Goal: Task Accomplishment & Management: Manage account settings

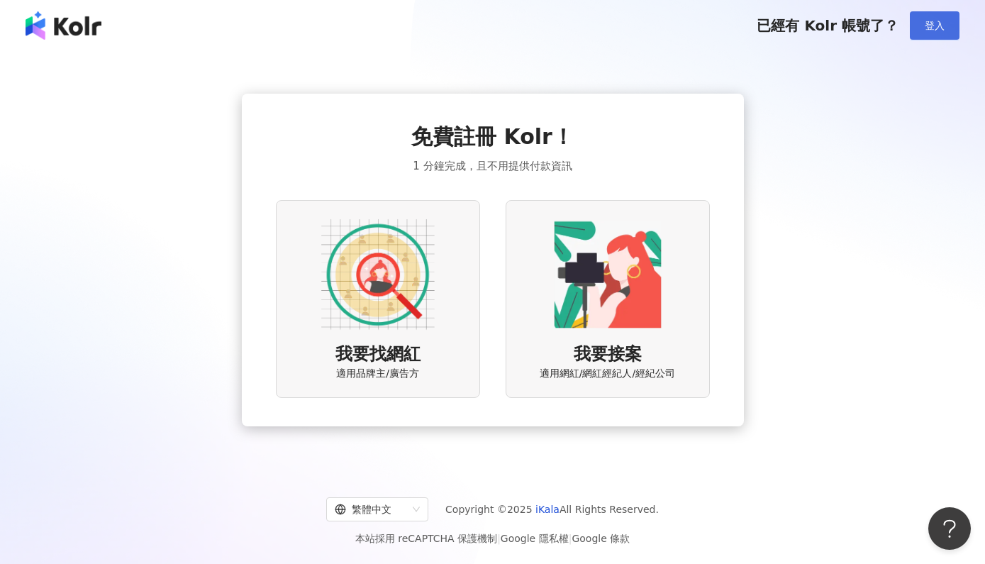
click at [941, 22] on span "登入" at bounding box center [934, 25] width 20 height 11
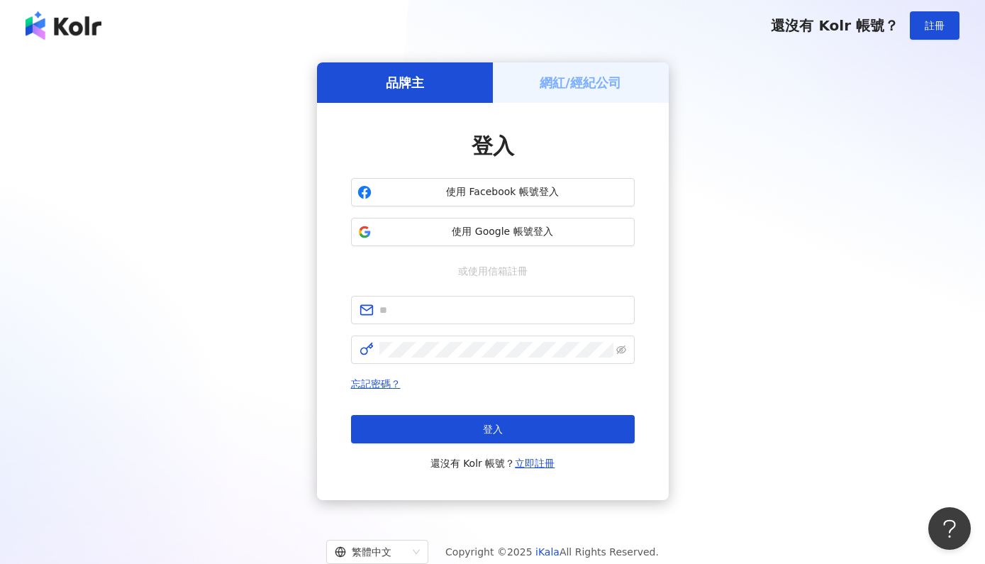
click at [560, 99] on div "網紅/經紀公司" at bounding box center [581, 82] width 176 height 40
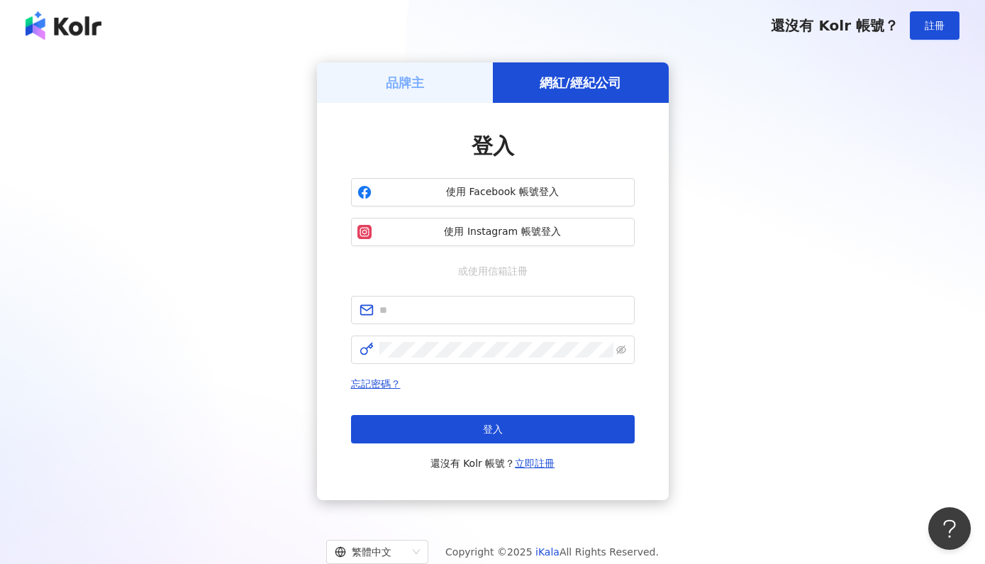
click at [444, 81] on div "品牌主" at bounding box center [405, 82] width 176 height 40
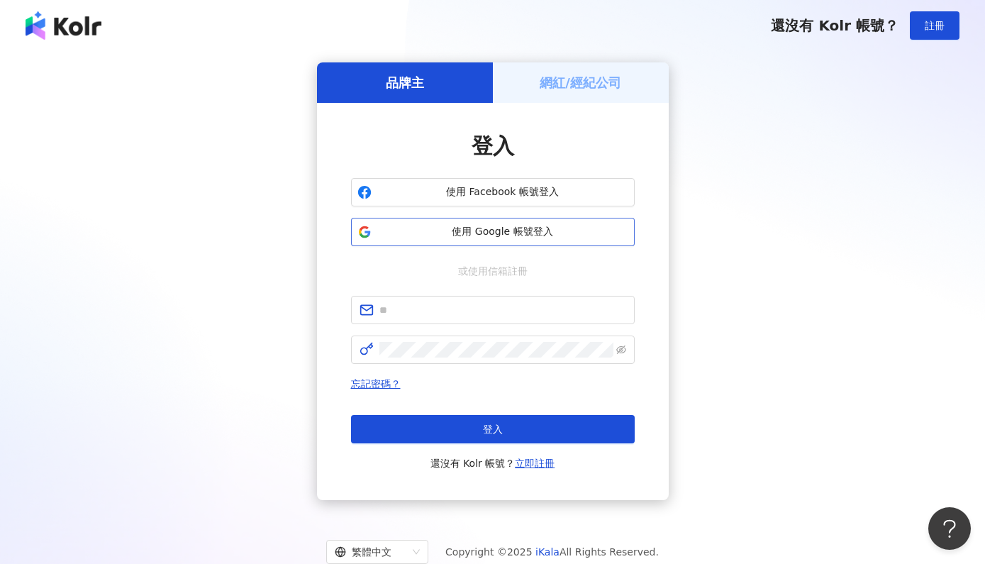
click at [483, 223] on button "使用 Google 帳號登入" at bounding box center [493, 232] width 284 height 28
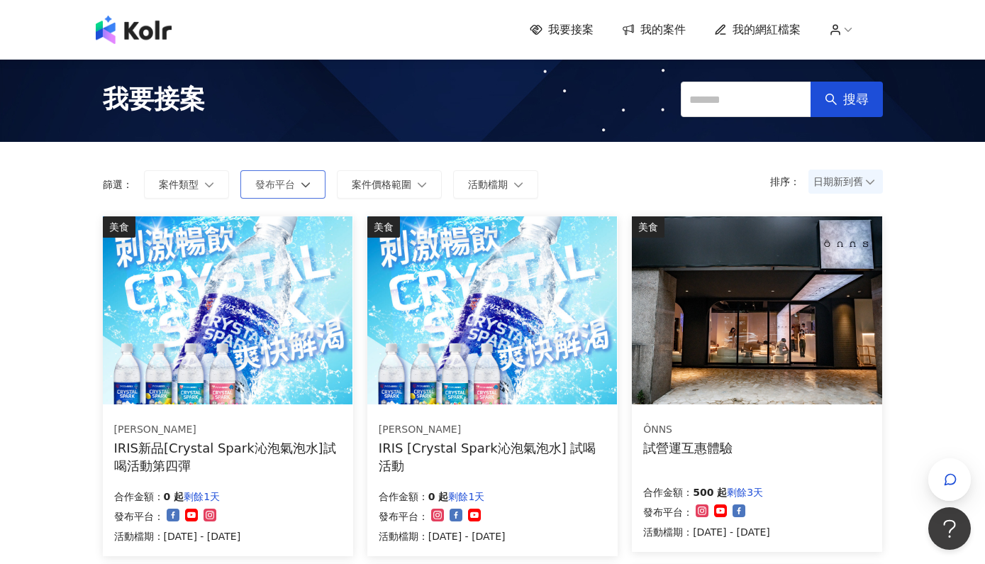
click at [255, 180] on span "發布平台" at bounding box center [275, 184] width 40 height 11
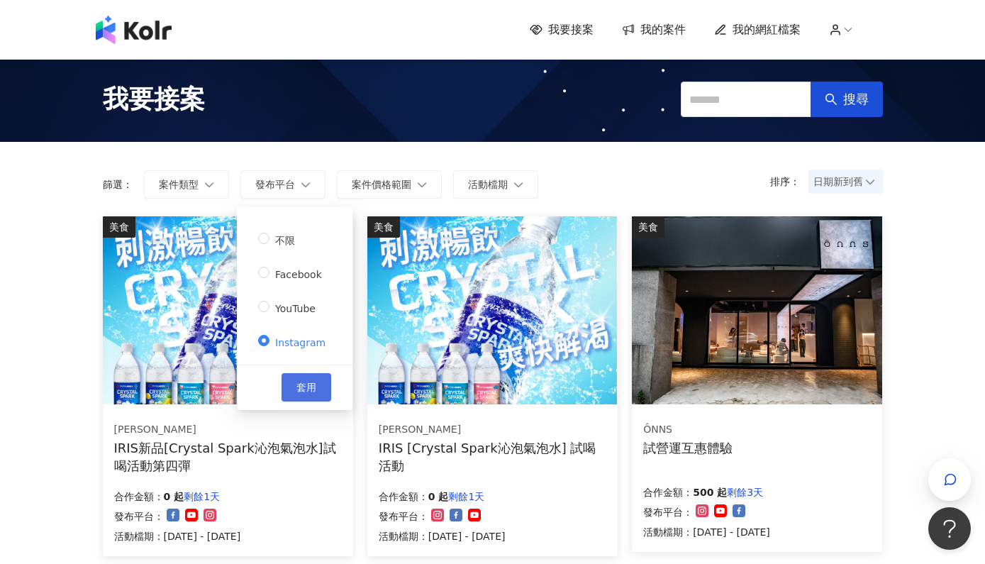
click at [304, 382] on span "套用" at bounding box center [306, 386] width 20 height 11
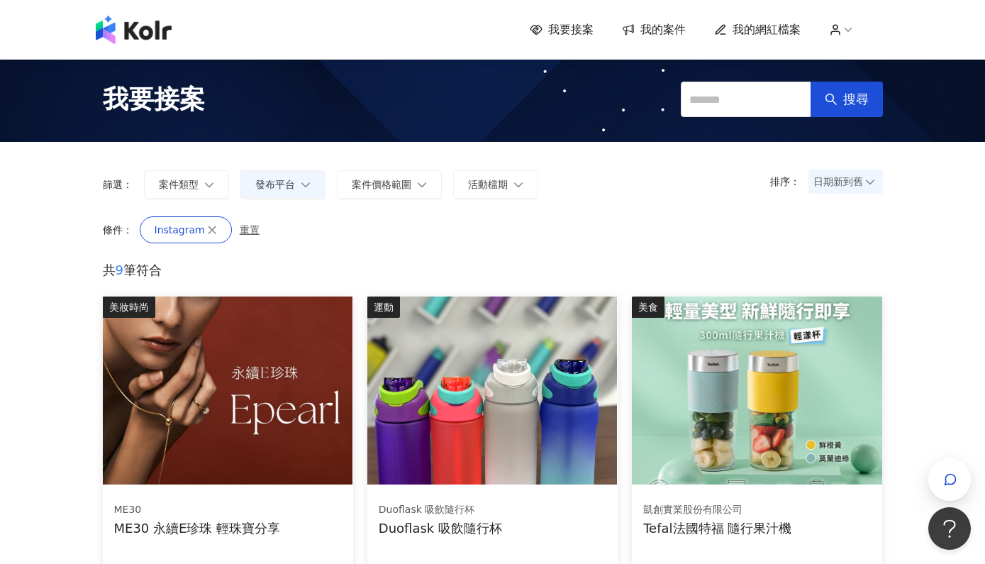
click at [844, 186] on span "日期新到舊" at bounding box center [845, 181] width 65 height 21
click at [844, 215] on div "價格高到低" at bounding box center [846, 211] width 50 height 16
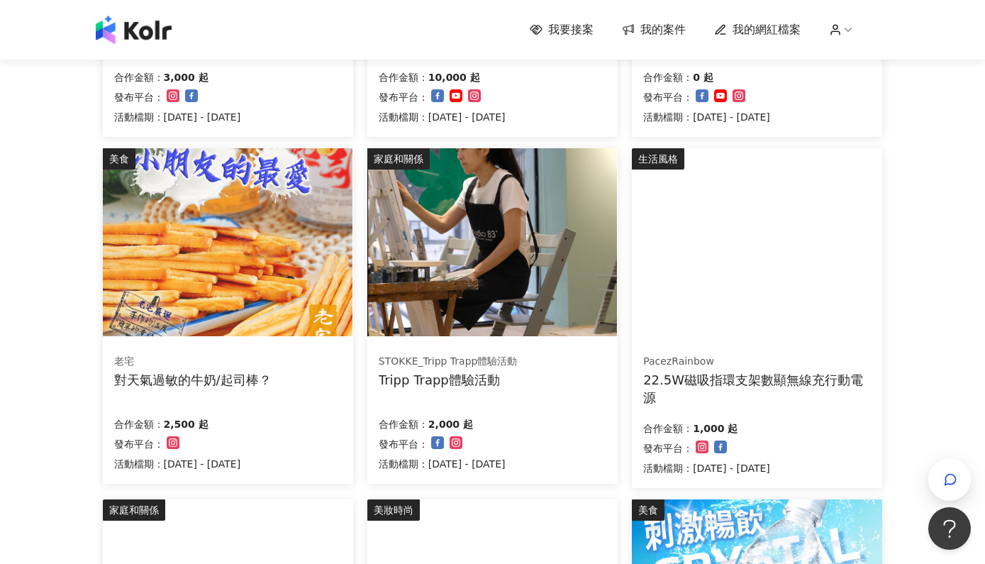
scroll to position [511, 0]
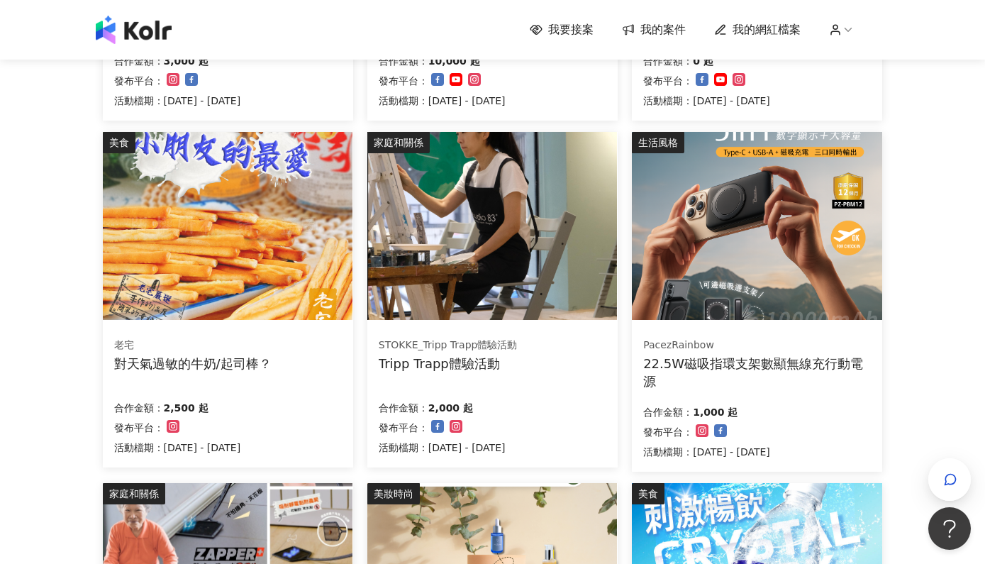
click at [178, 360] on div "對天氣過敏的牛奶/起司棒？" at bounding box center [192, 363] width 157 height 18
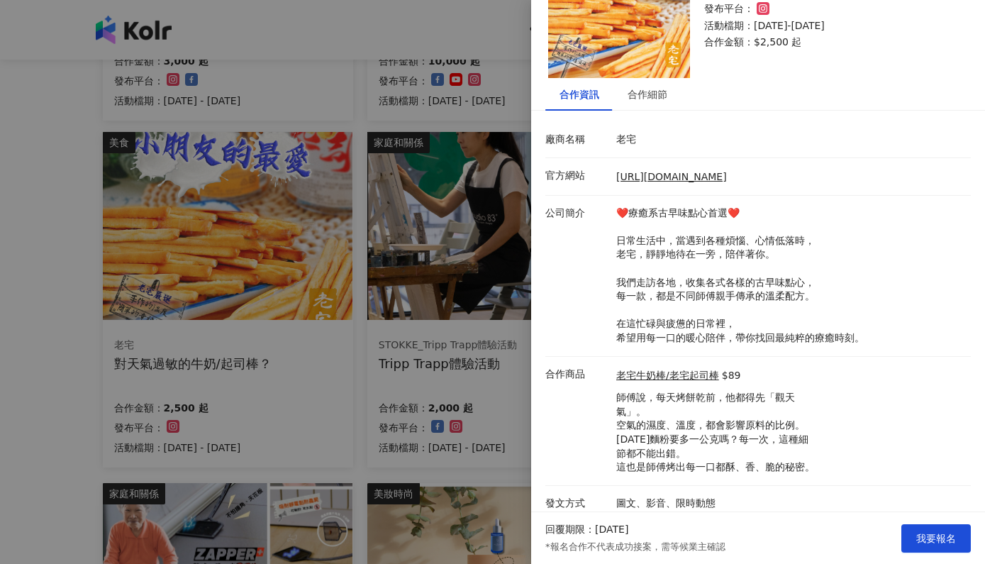
scroll to position [80, 0]
click at [637, 94] on div "合作細節" at bounding box center [647, 95] width 40 height 16
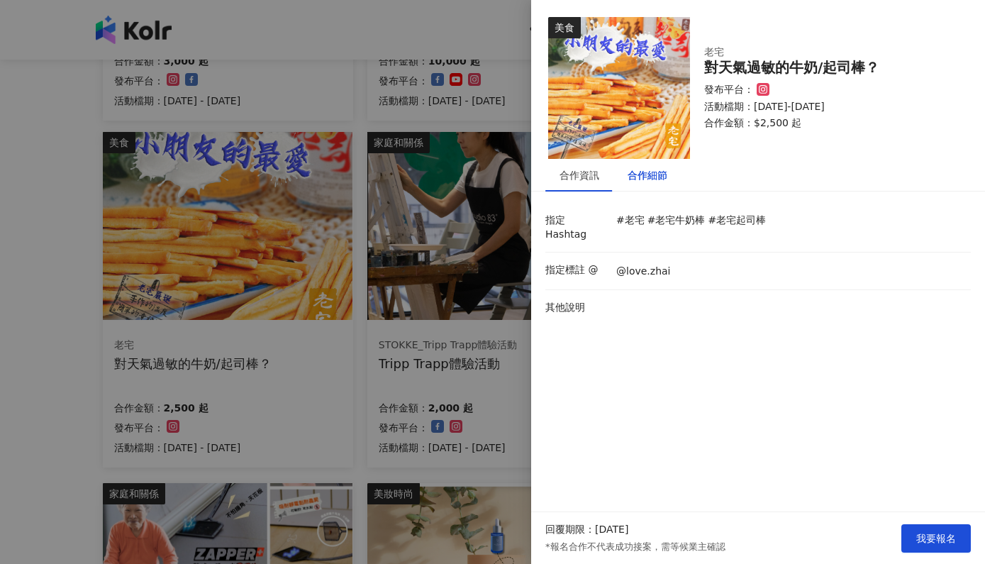
scroll to position [0, 0]
click at [683, 275] on li "指定標註 @ @love.zhai" at bounding box center [757, 271] width 425 height 38
click at [570, 179] on div "合作資訊" at bounding box center [579, 175] width 40 height 16
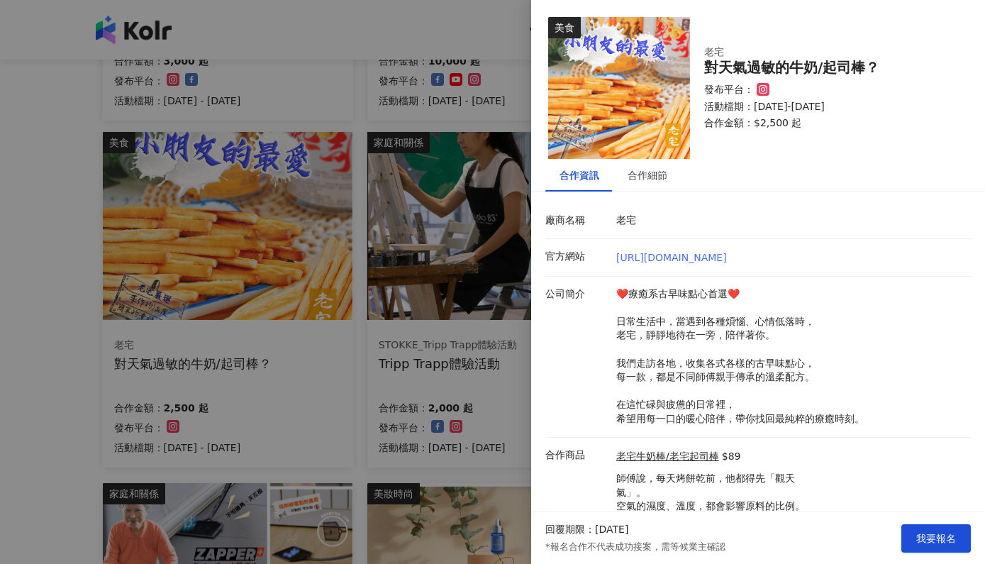
click at [714, 261] on link "https://www.facebook.com/lovezhaibakery" at bounding box center [671, 257] width 111 height 11
click at [304, 420] on div at bounding box center [492, 282] width 985 height 564
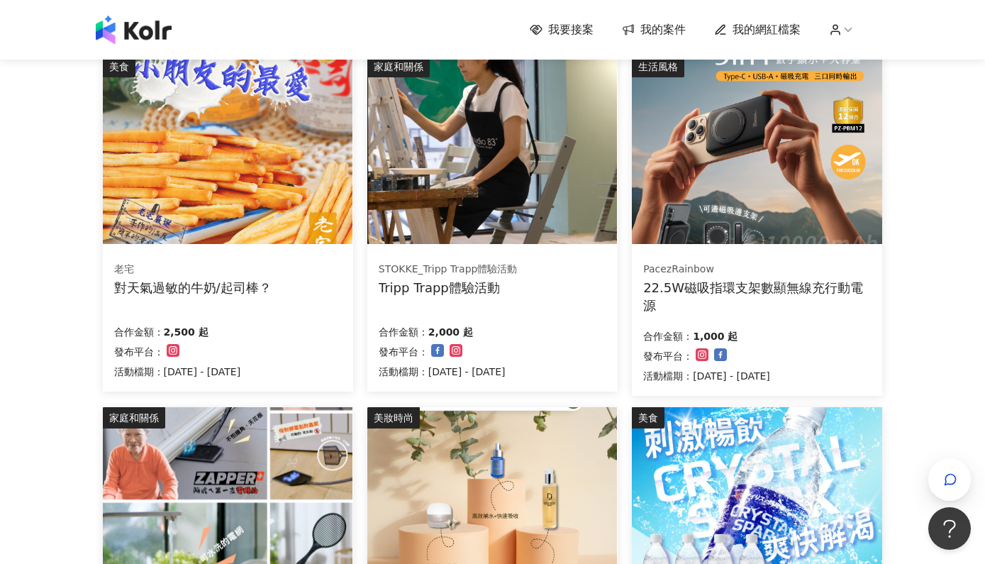
scroll to position [528, 0]
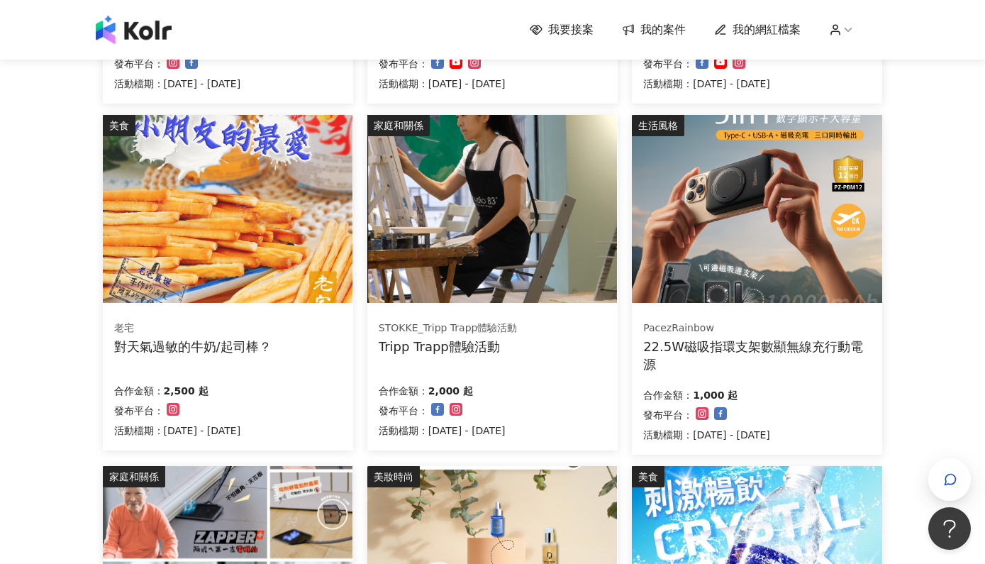
click at [783, 353] on div "22.5W磁吸指環支架數顯無線充行動電源" at bounding box center [757, 354] width 228 height 35
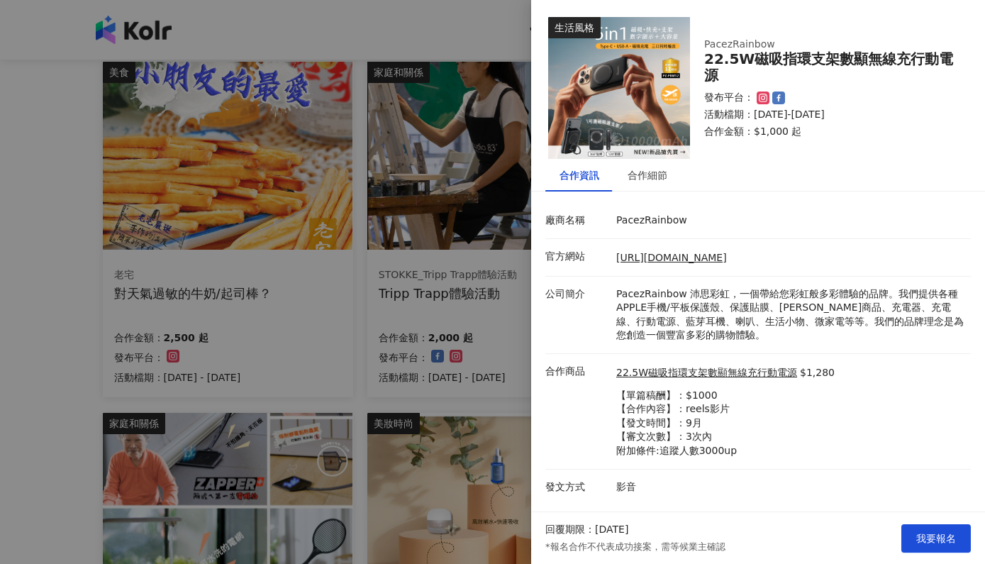
scroll to position [586, 0]
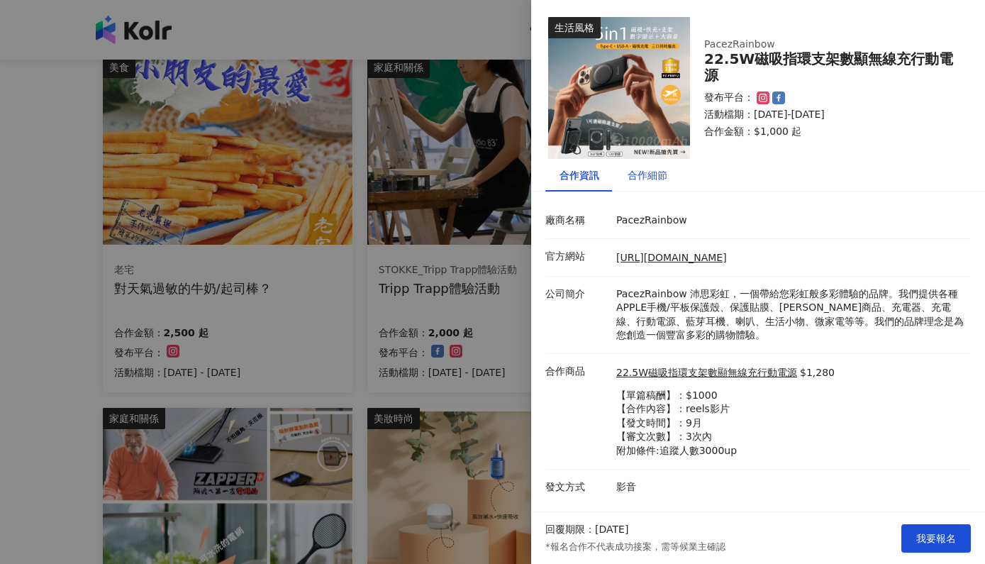
click at [646, 175] on div "合作細節" at bounding box center [647, 175] width 40 height 16
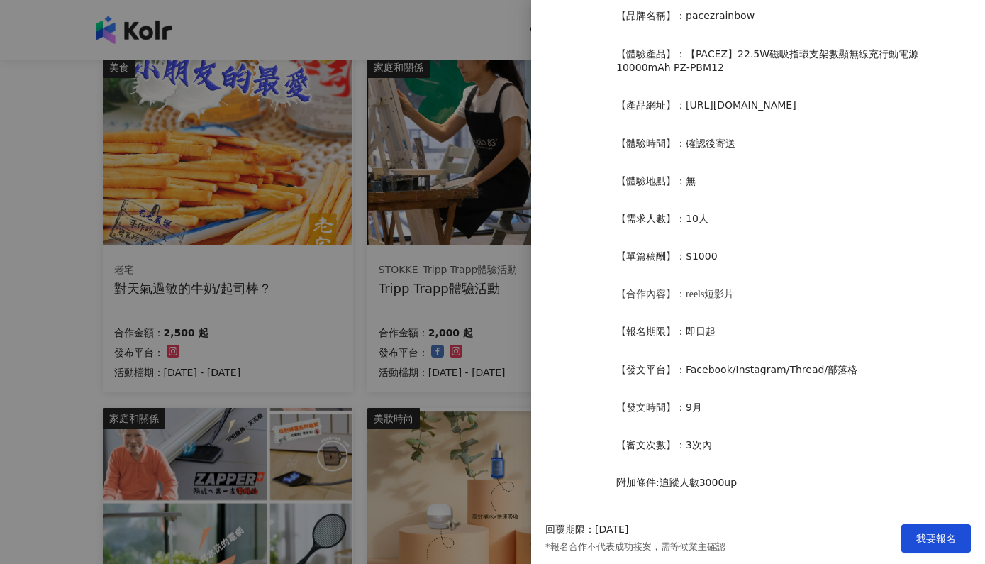
scroll to position [332, 0]
click at [67, 340] on div at bounding box center [492, 282] width 985 height 564
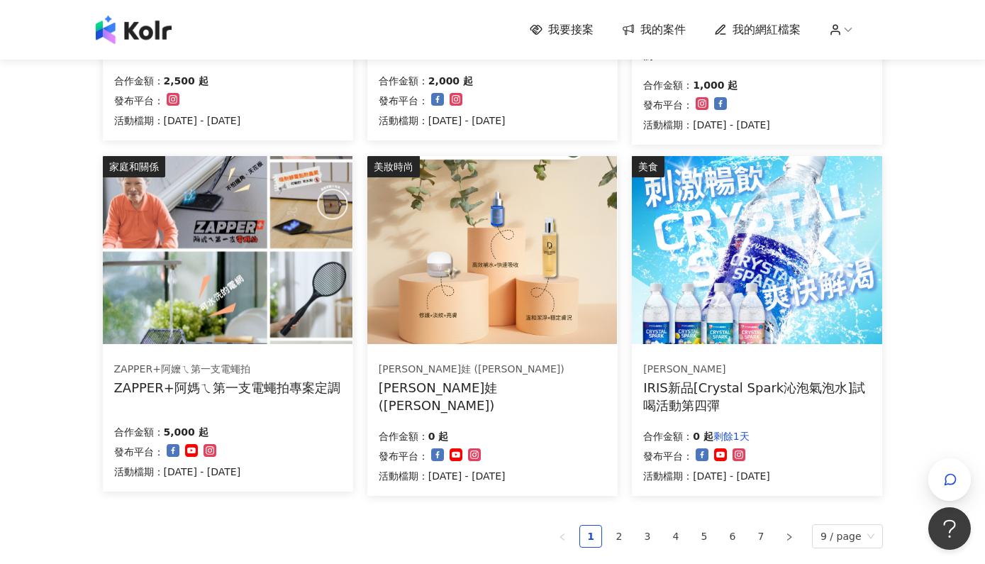
scroll to position [890, 0]
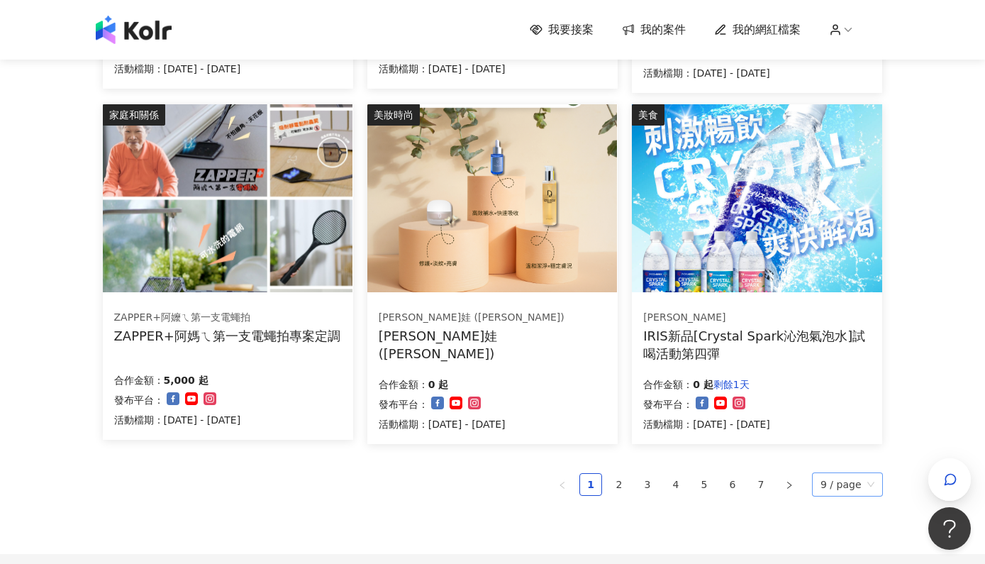
click at [859, 475] on span "9 / page" at bounding box center [847, 484] width 54 height 23
click at [859, 449] on div "100 / page" at bounding box center [849, 455] width 53 height 16
click at [834, 485] on span "9 / page" at bounding box center [847, 484] width 54 height 23
click at [865, 449] on div "100 / page" at bounding box center [849, 455] width 53 height 16
click at [759, 474] on link "7" at bounding box center [760, 484] width 21 height 21
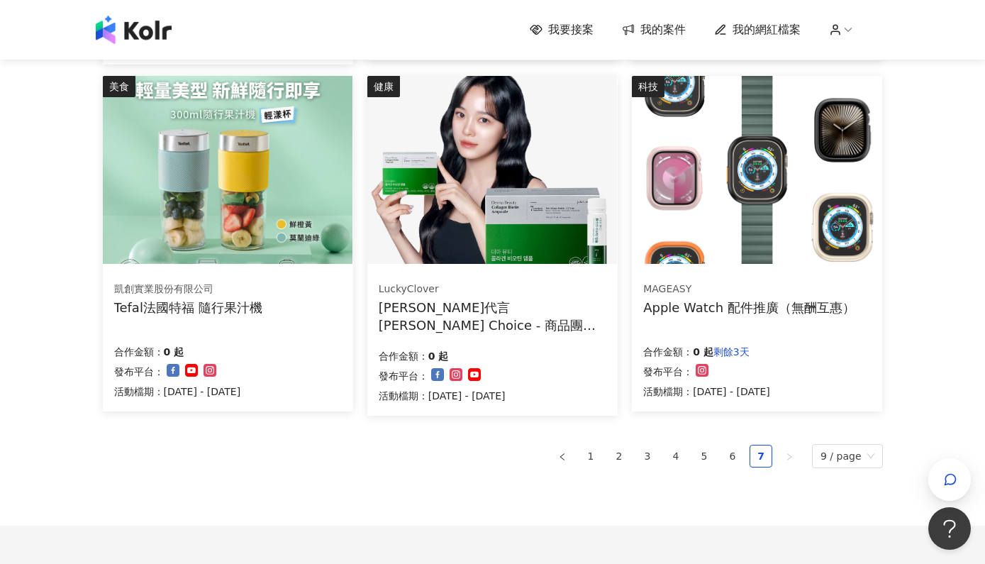
scroll to position [570, 0]
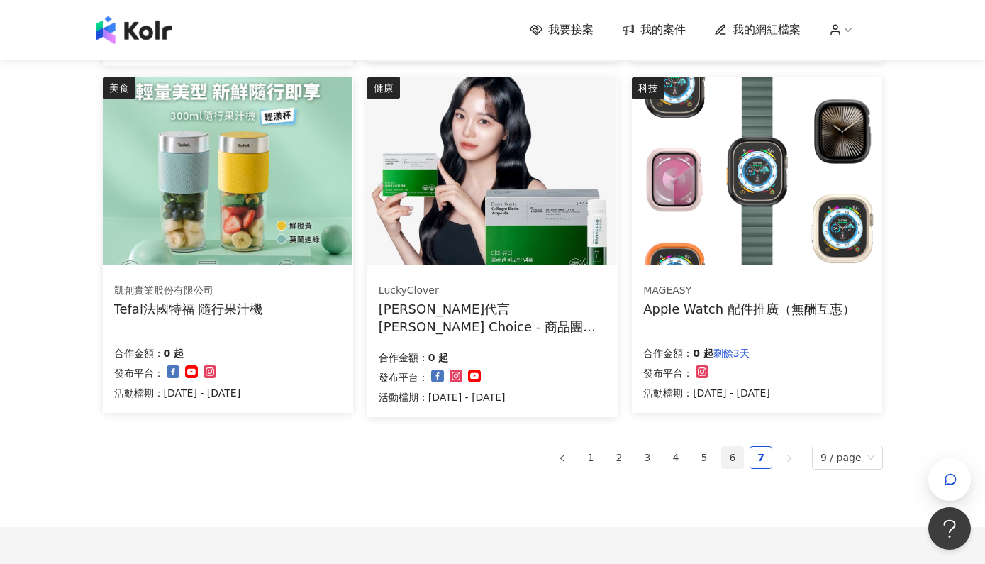
click at [736, 455] on link "6" at bounding box center [732, 457] width 21 height 21
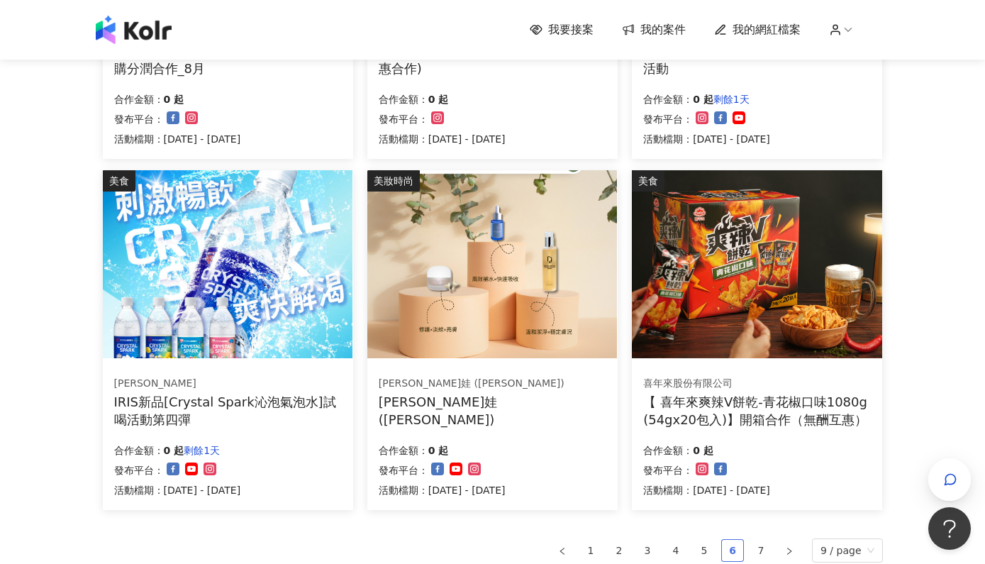
scroll to position [880, 0]
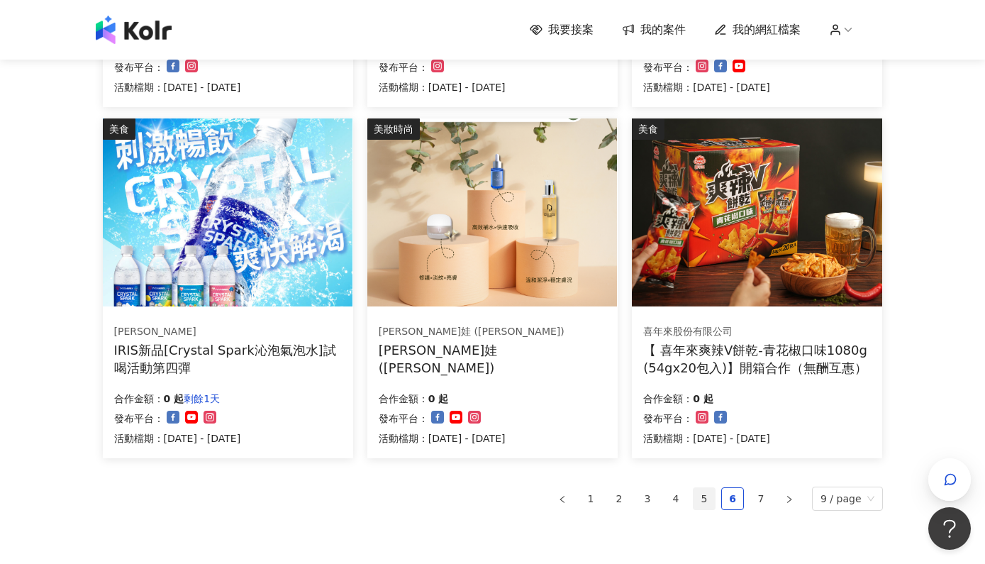
click at [713, 491] on link "5" at bounding box center [703, 498] width 21 height 21
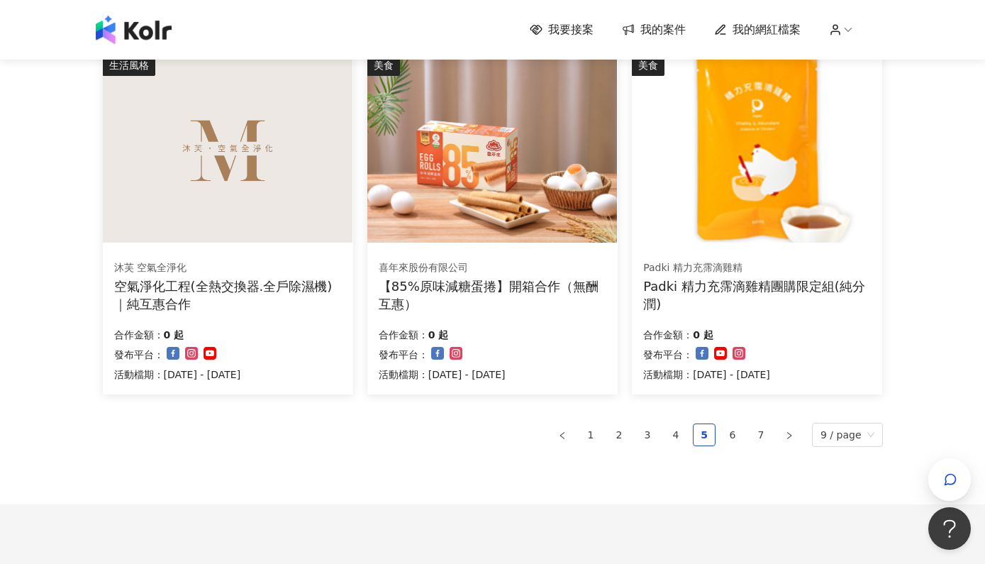
scroll to position [943, 0]
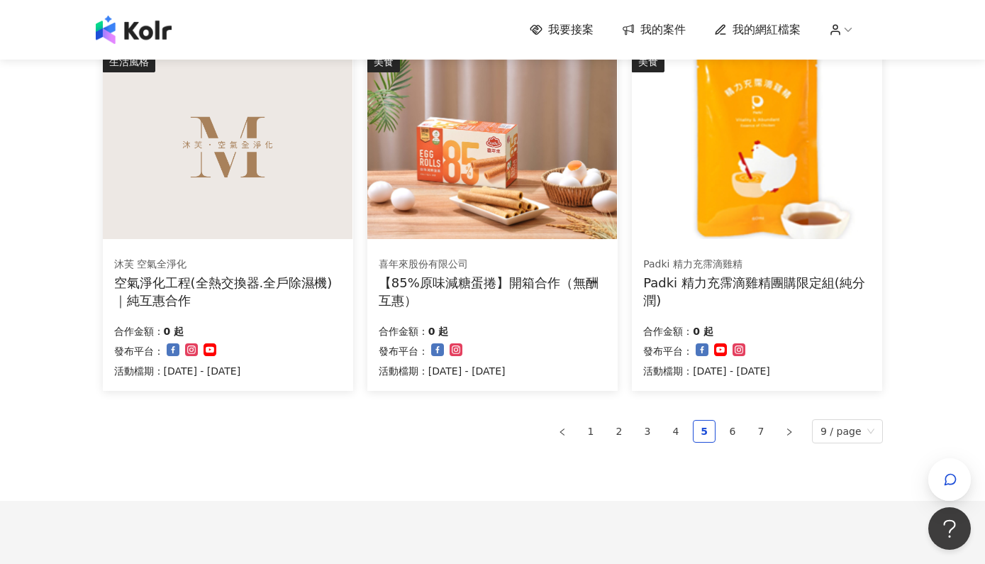
click at [250, 276] on div "空氣淨化工程(全熱交換器.全戶除濕機)｜純互惠合作" at bounding box center [228, 291] width 228 height 35
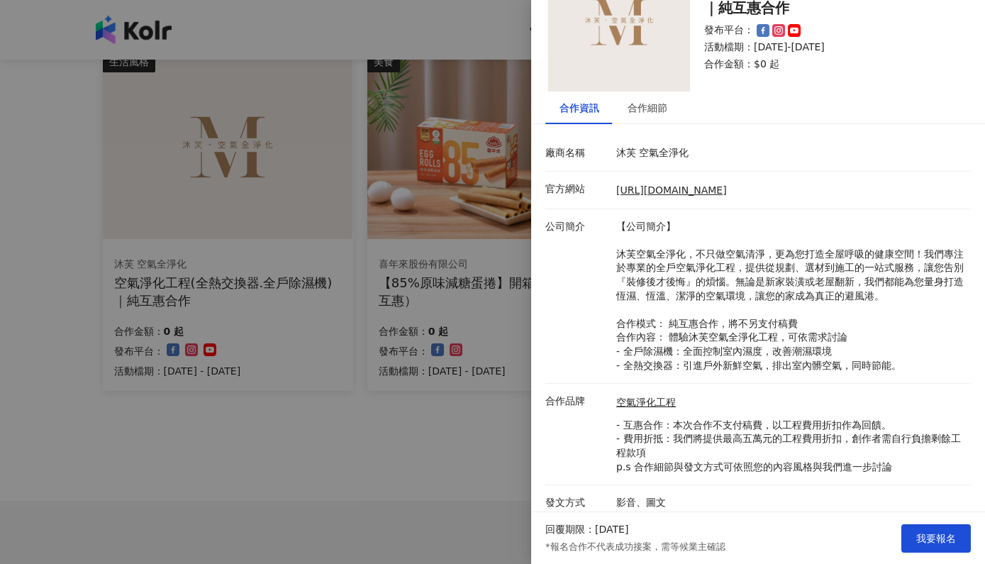
scroll to position [67, 0]
click at [639, 102] on div "合作細節" at bounding box center [647, 109] width 40 height 16
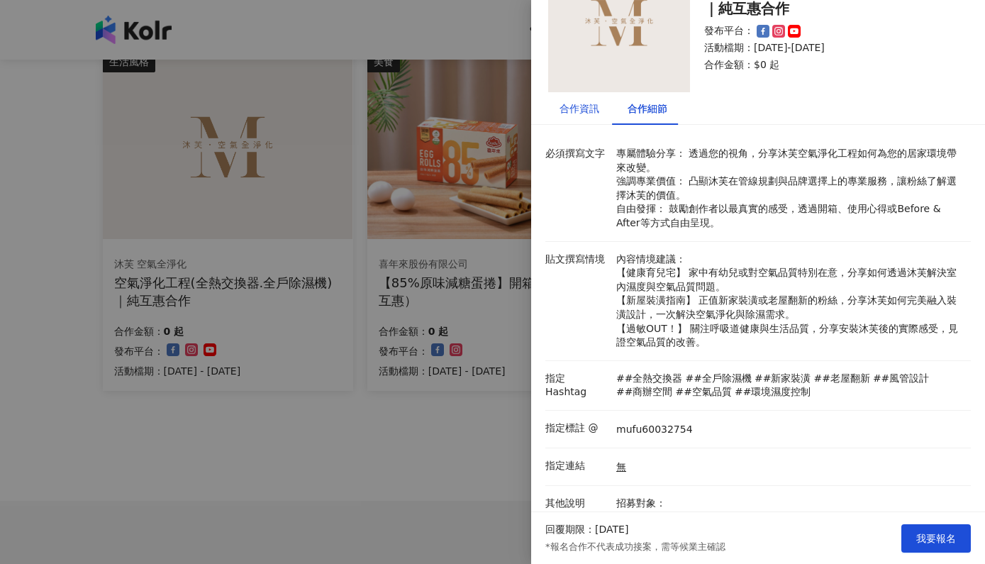
click at [575, 108] on div "合作資訊" at bounding box center [579, 109] width 40 height 16
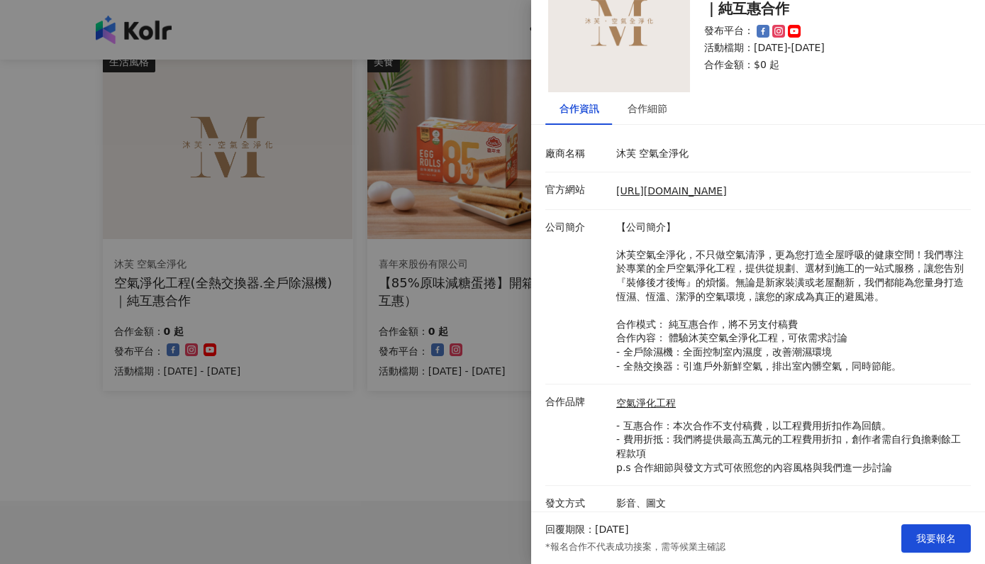
click at [352, 453] on div at bounding box center [492, 282] width 985 height 564
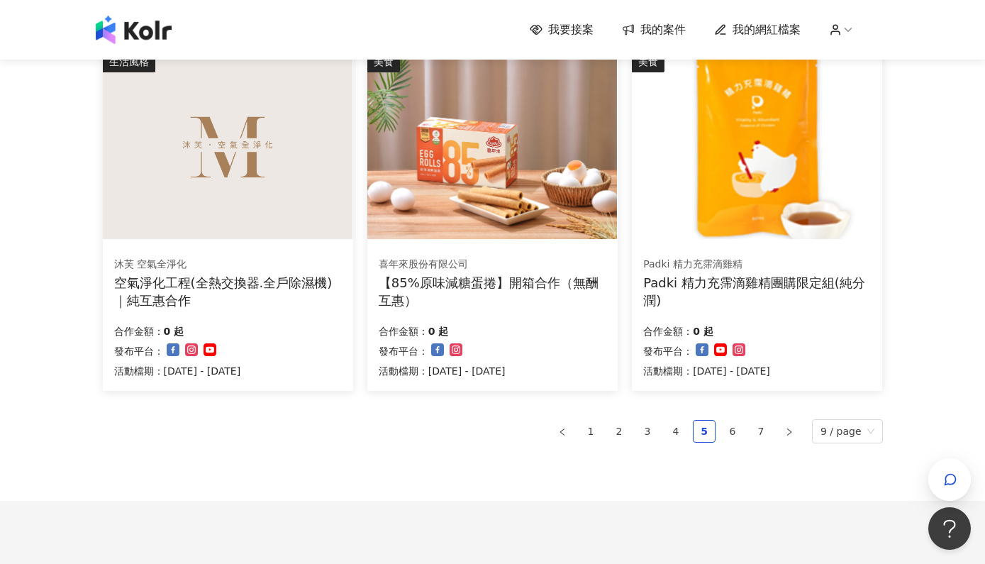
click at [692, 292] on div "Padki 精力充霈滴雞精團購限定組(純分潤)" at bounding box center [757, 291] width 228 height 35
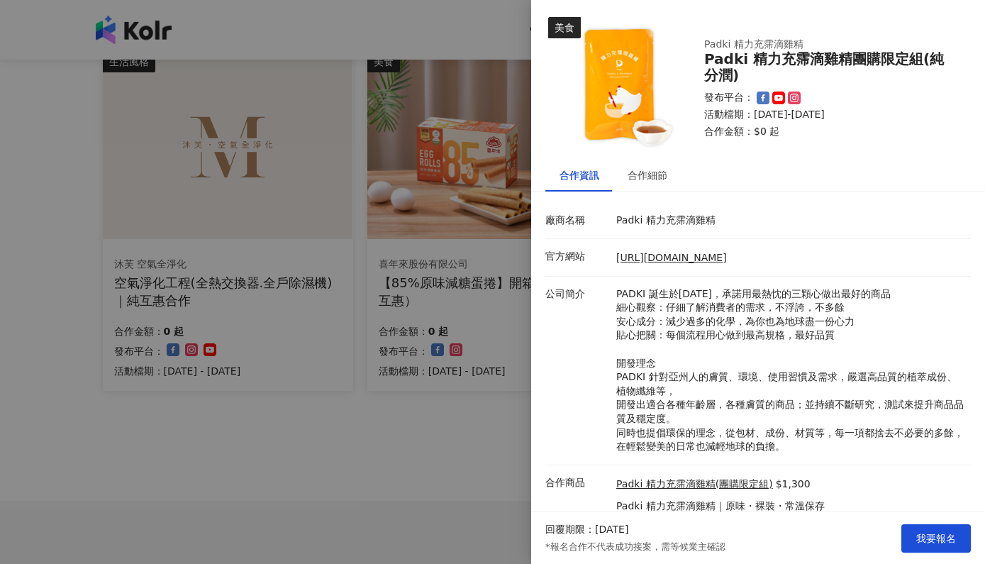
click at [340, 422] on div at bounding box center [492, 282] width 985 height 564
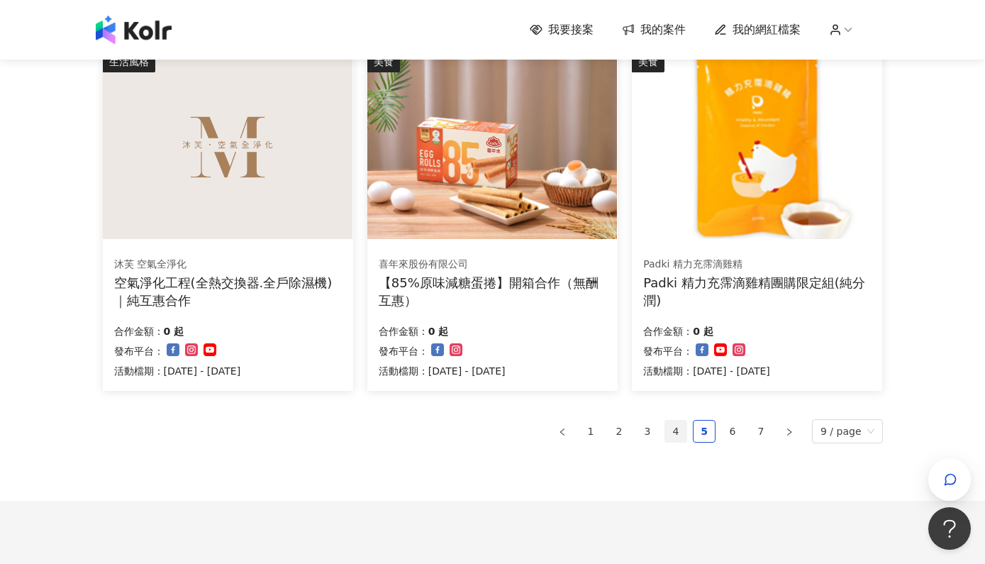
click at [680, 434] on link "4" at bounding box center [675, 430] width 21 height 21
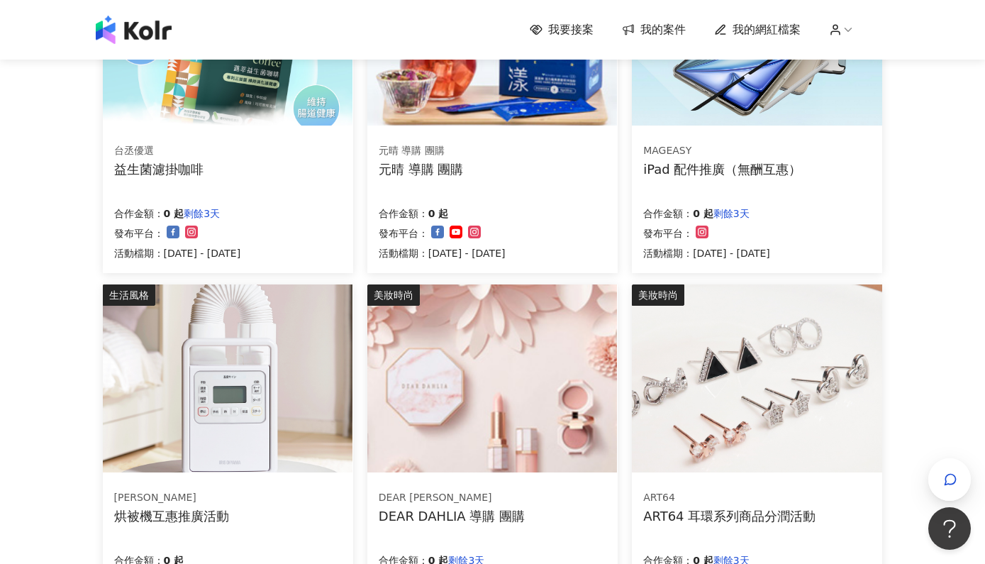
scroll to position [755, 0]
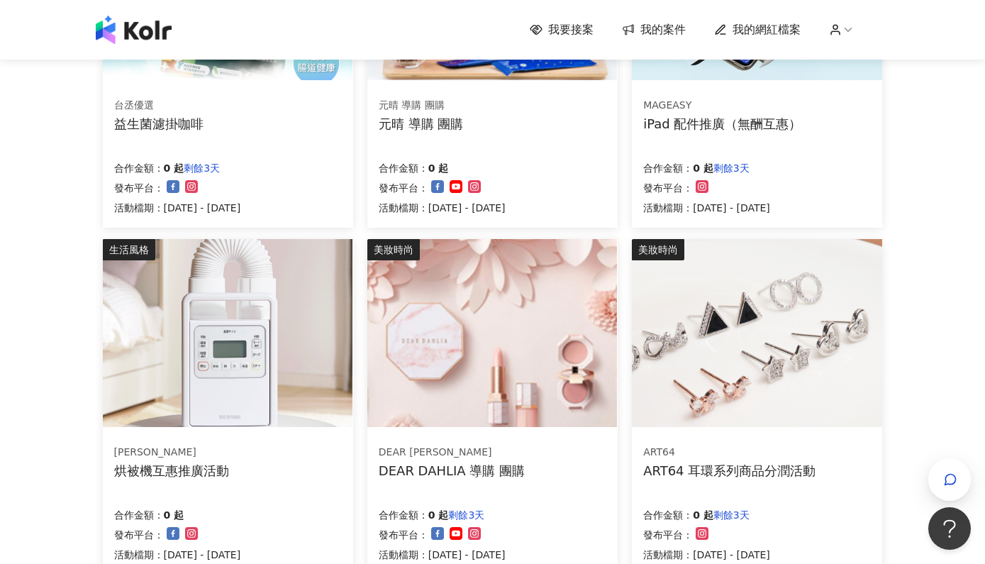
click at [172, 466] on div "烘被機互惠推廣活動" at bounding box center [171, 470] width 115 height 18
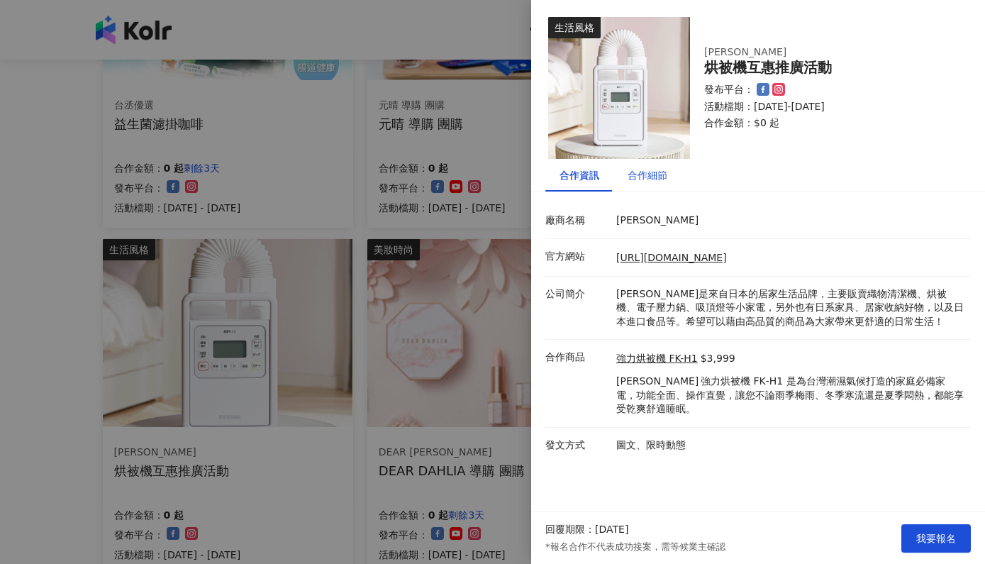
click at [637, 181] on div "合作細節" at bounding box center [647, 175] width 40 height 16
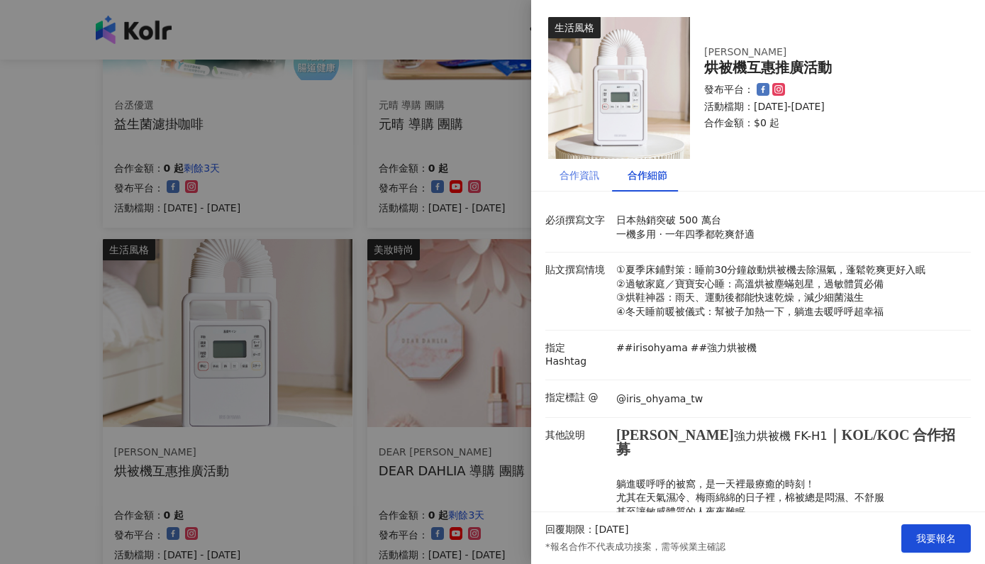
scroll to position [0, 0]
click at [567, 169] on div "合作資訊" at bounding box center [579, 175] width 40 height 16
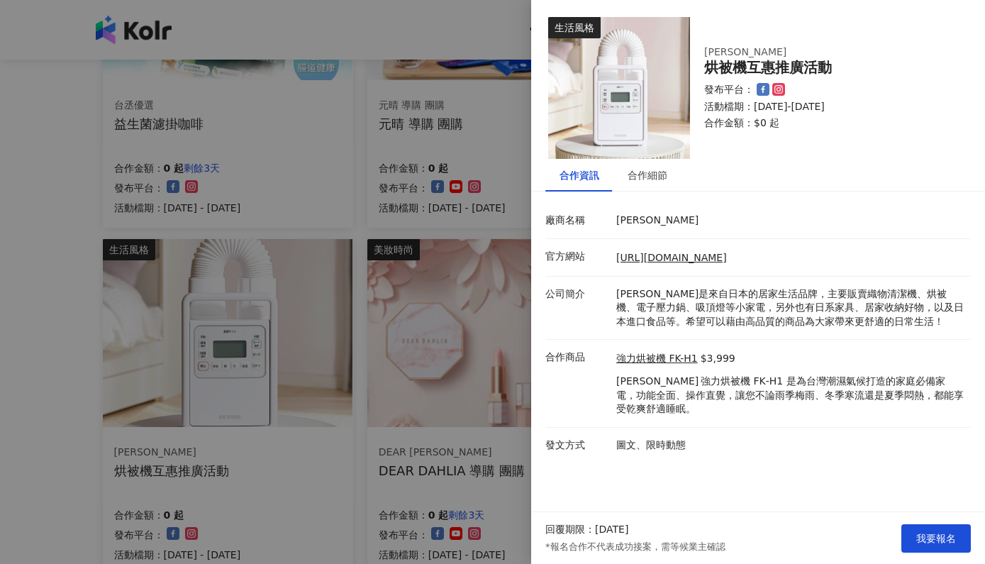
click at [70, 177] on div at bounding box center [492, 282] width 985 height 564
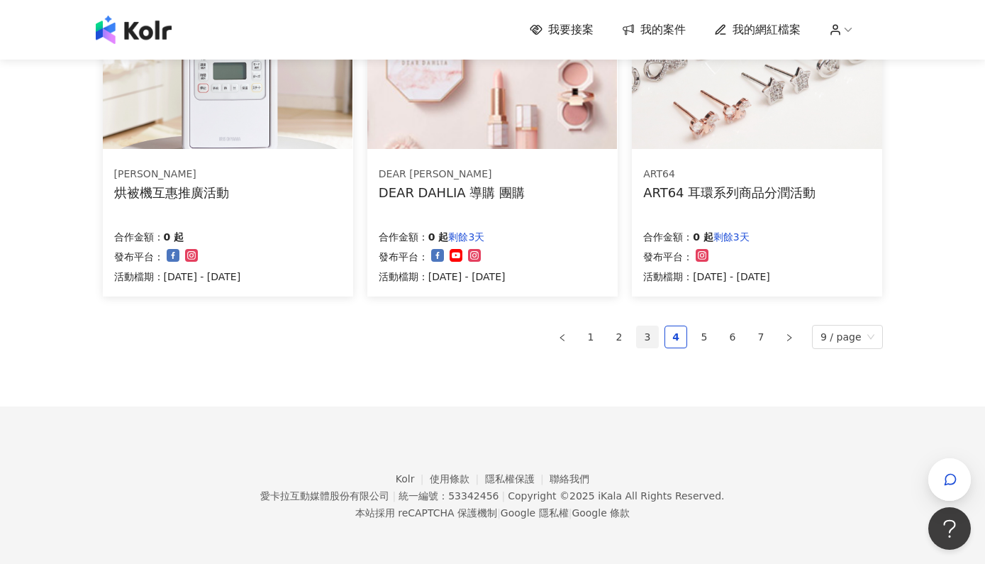
scroll to position [1031, 0]
click at [648, 327] on link "3" at bounding box center [647, 337] width 21 height 21
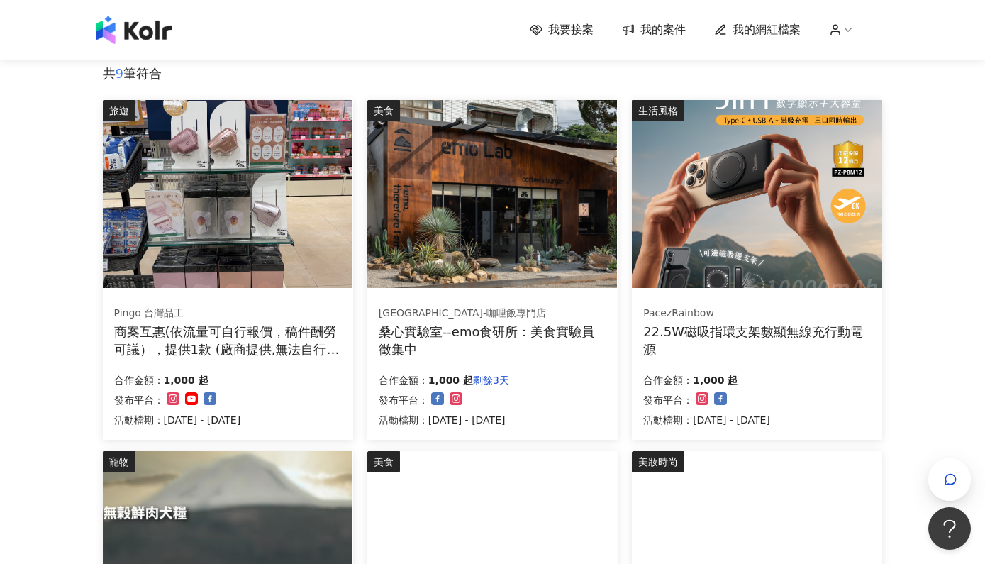
scroll to position [187, 0]
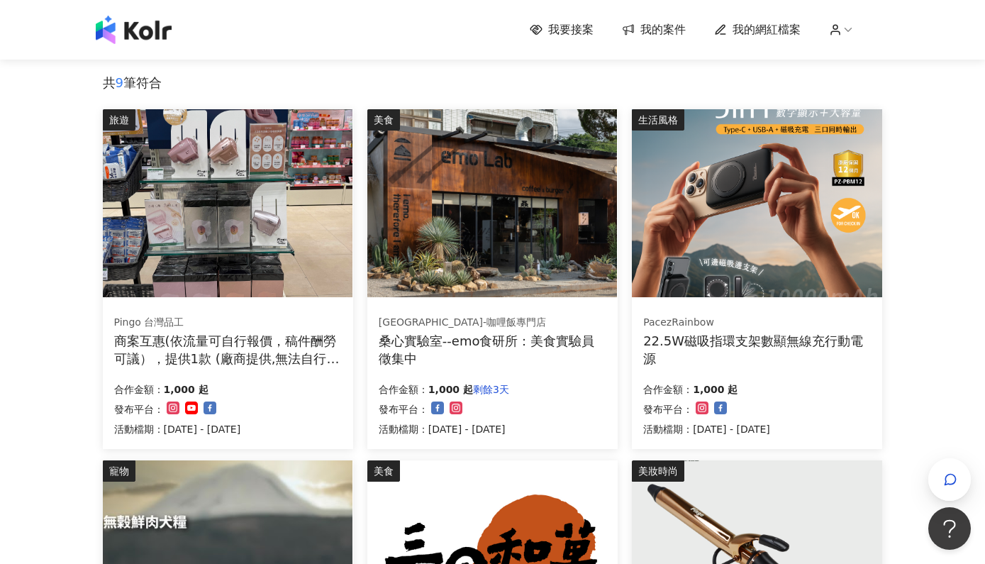
click at [205, 354] on div "商案互惠(依流量可自行報價，稿件酬勞可議），提供1款 (廠商提供,無法自行選擇顏色)" at bounding box center [228, 349] width 228 height 35
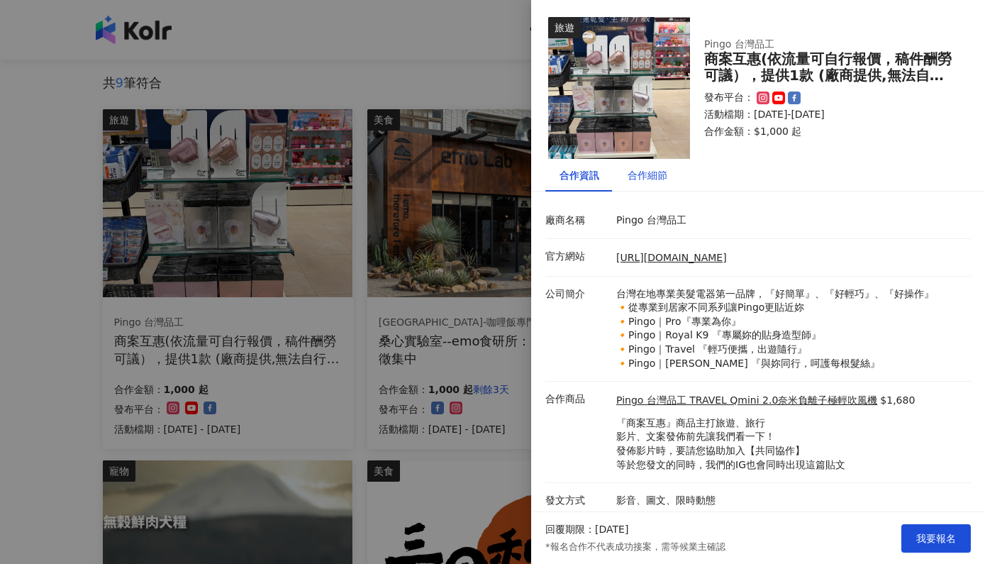
click at [634, 171] on div "合作細節" at bounding box center [647, 175] width 40 height 16
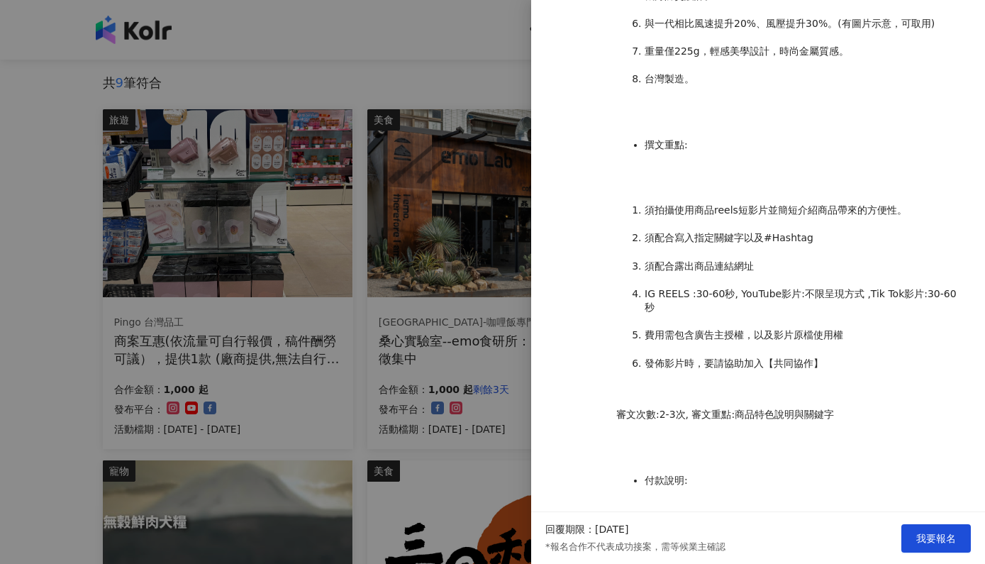
scroll to position [773, 0]
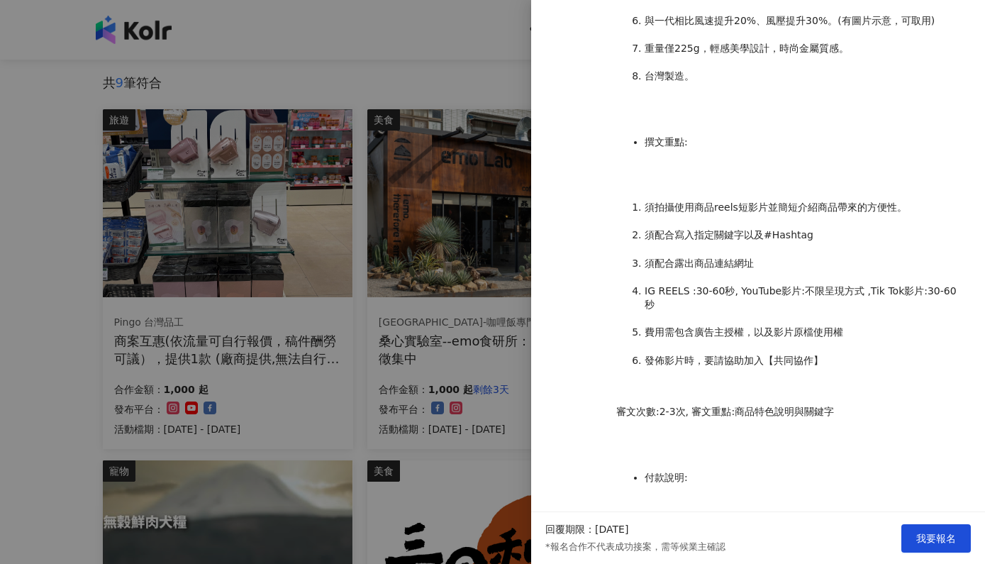
click at [326, 418] on div at bounding box center [492, 282] width 985 height 564
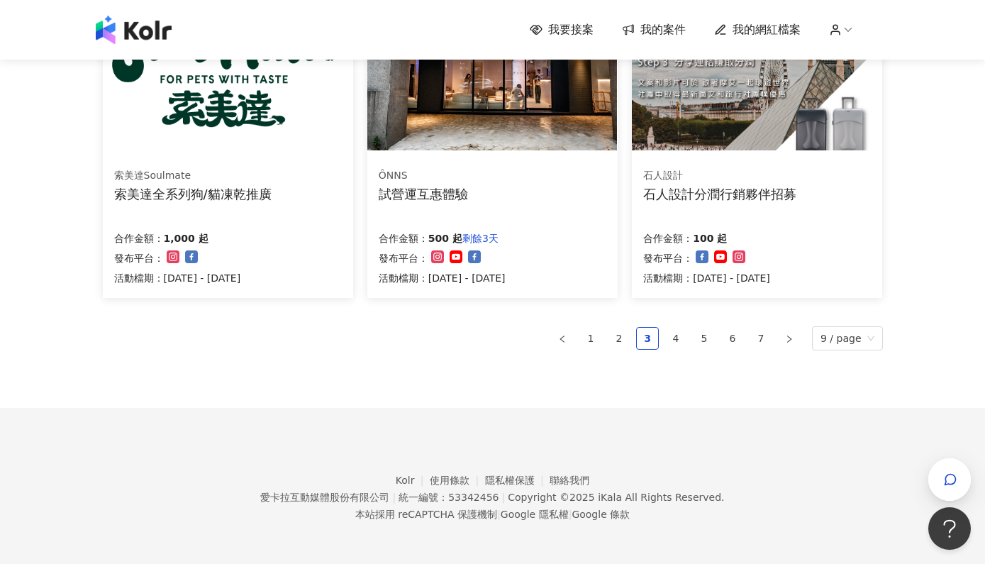
scroll to position [1034, 0]
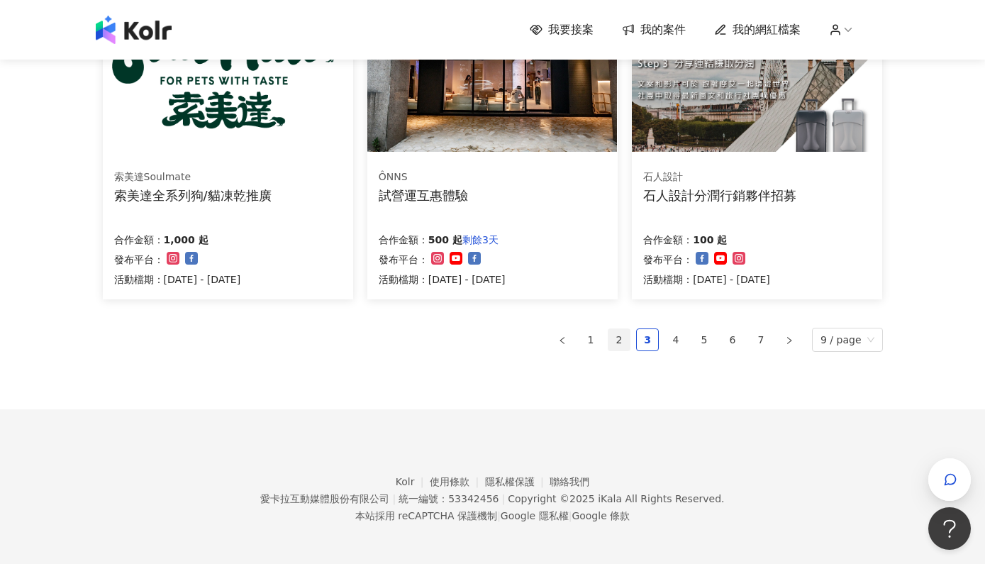
click at [625, 338] on link "2" at bounding box center [618, 339] width 21 height 21
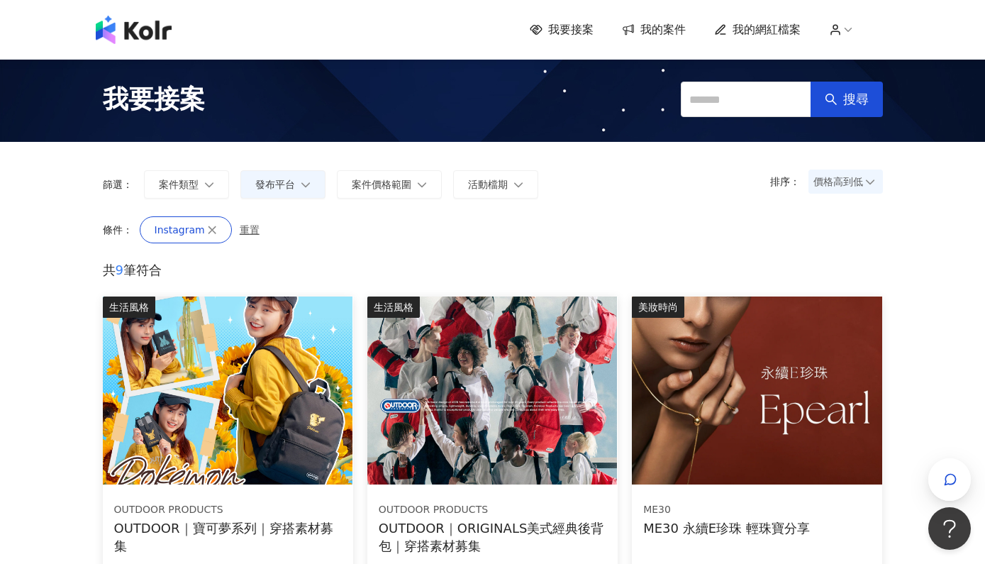
scroll to position [0, 0]
click at [783, 26] on span "我的網紅檔案" at bounding box center [766, 30] width 68 height 16
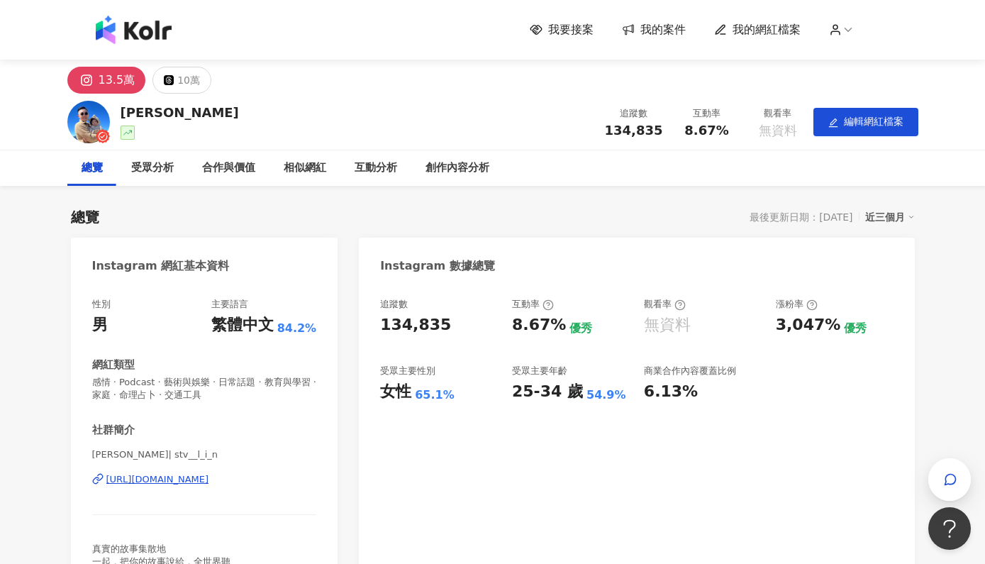
scroll to position [101, 0]
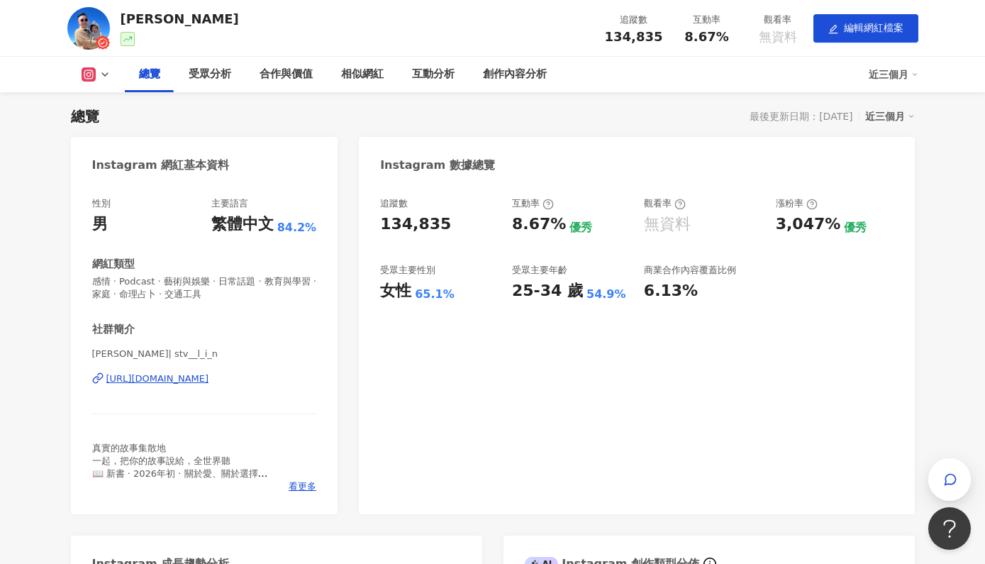
click at [895, 112] on div "近三個月" at bounding box center [890, 116] width 50 height 18
click at [814, 384] on div "追蹤數 134,835 互動率 8.67% 優秀 觀看率 無資料 漲粉率 3,047% 優秀 受眾主要性別 女性 65.1% 受眾主要年齡 25-34 歲 5…" at bounding box center [636, 348] width 555 height 331
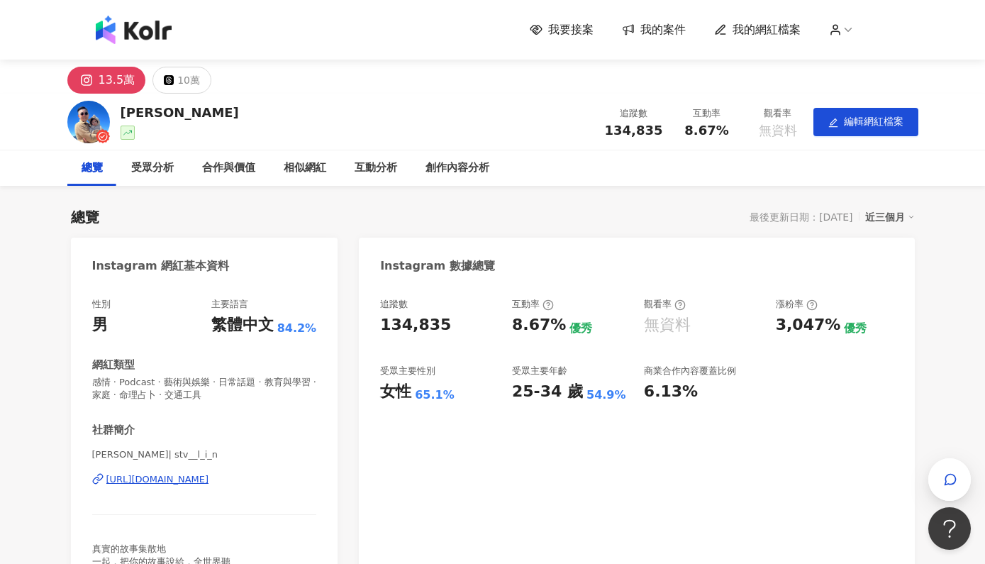
scroll to position [0, 0]
click at [243, 167] on div "合作與價值" at bounding box center [228, 167] width 53 height 17
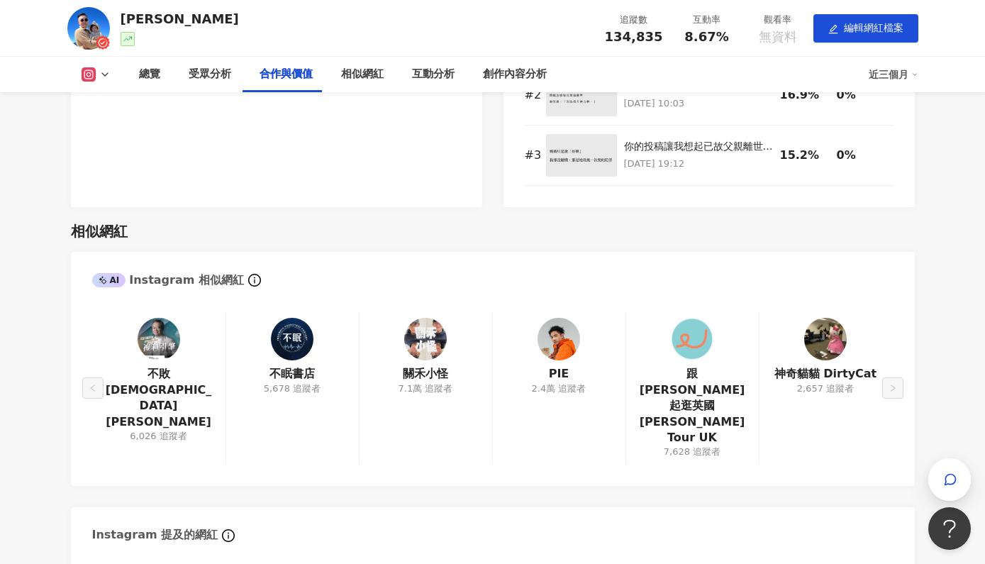
scroll to position [1720, 0]
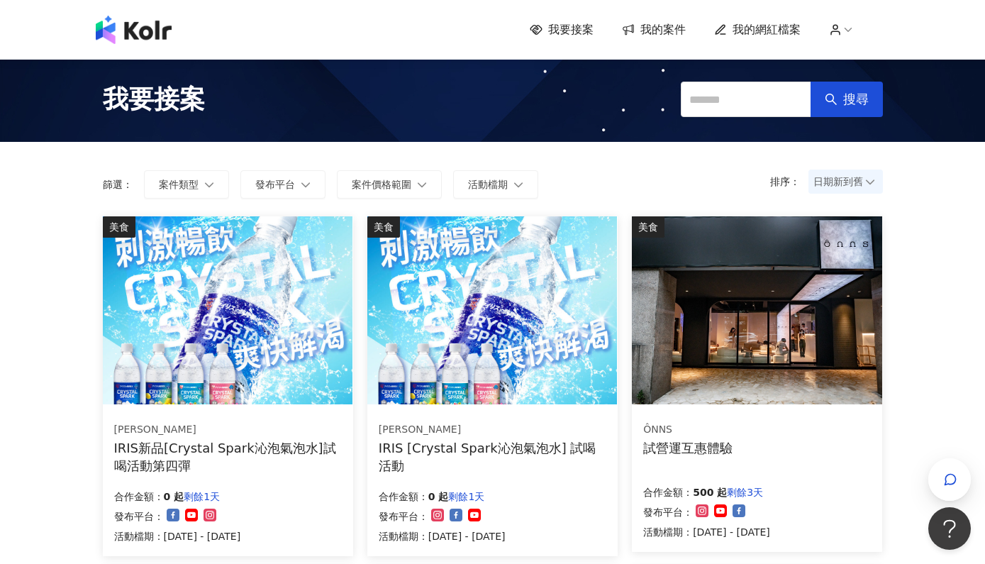
click at [836, 28] on icon at bounding box center [835, 29] width 13 height 13
click at [873, 60] on link "帳戶設定" at bounding box center [877, 55] width 40 height 11
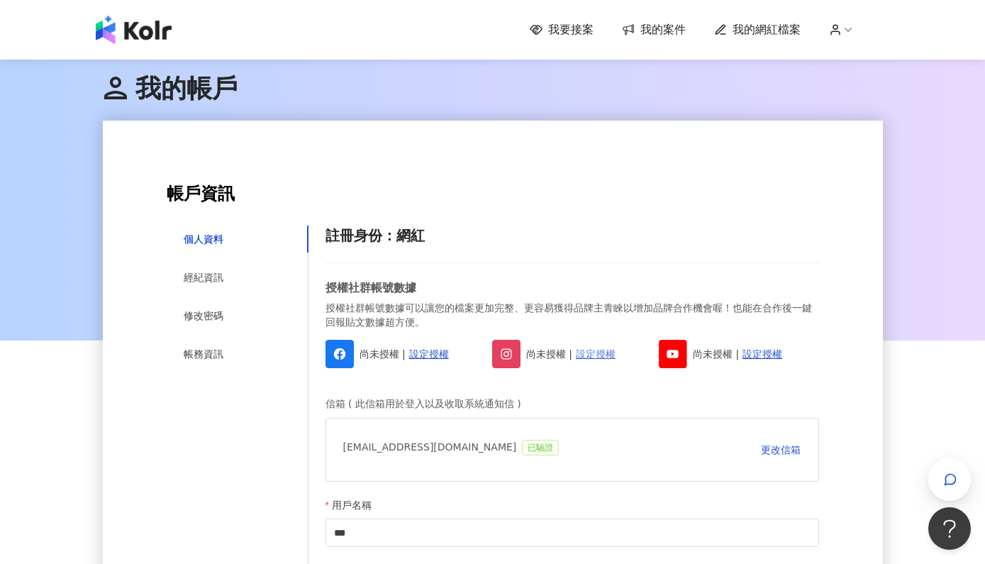
click at [597, 354] on link "設定授權" at bounding box center [596, 354] width 40 height 16
click at [420, 346] on link "設定授權" at bounding box center [429, 354] width 40 height 16
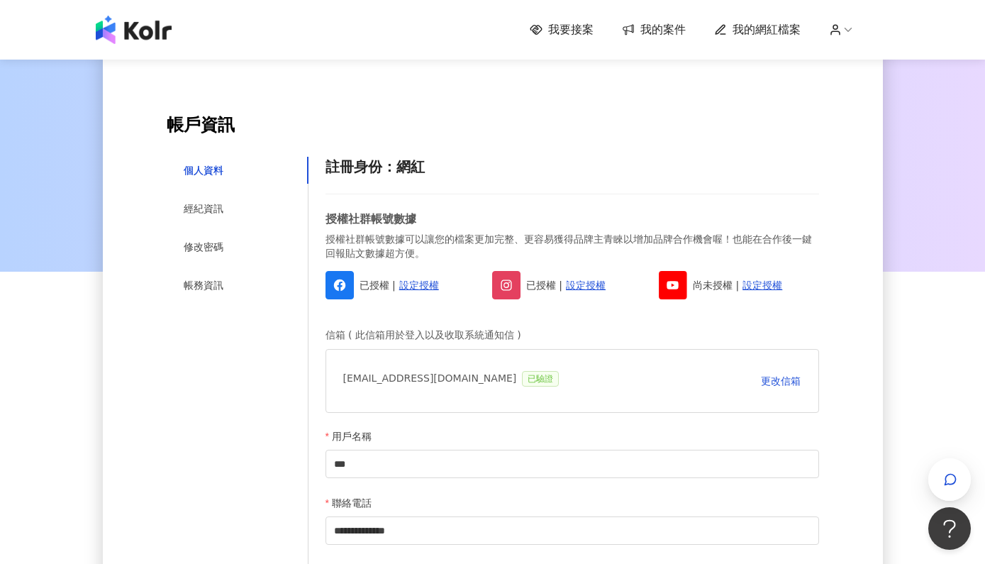
scroll to position [158, 0]
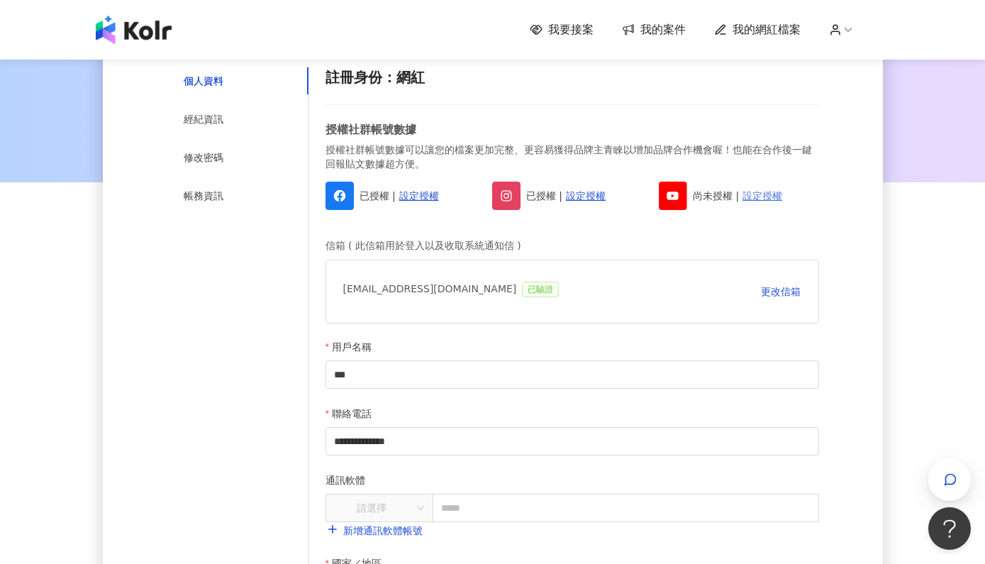
click at [768, 190] on link "設定授權" at bounding box center [762, 196] width 40 height 16
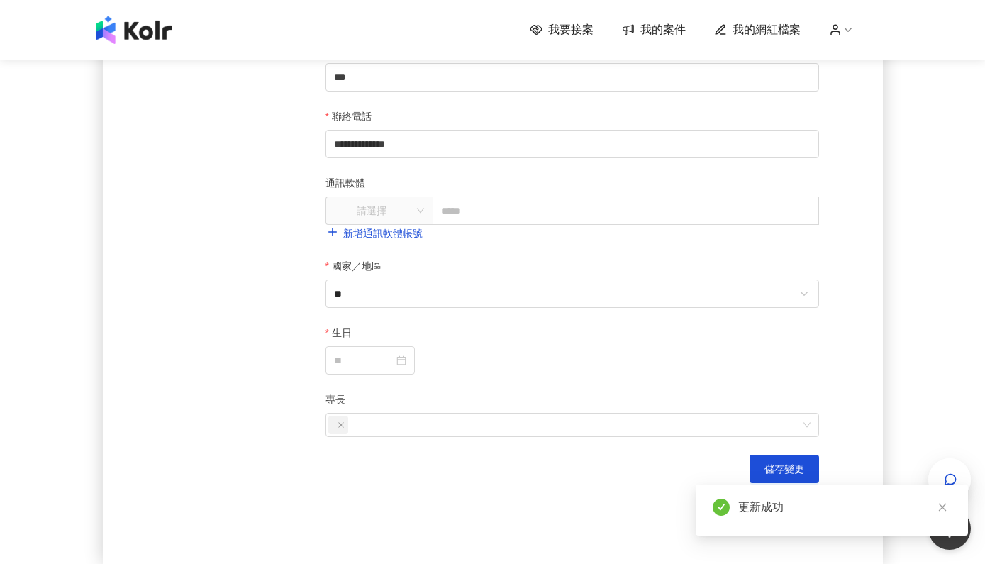
scroll to position [456, 0]
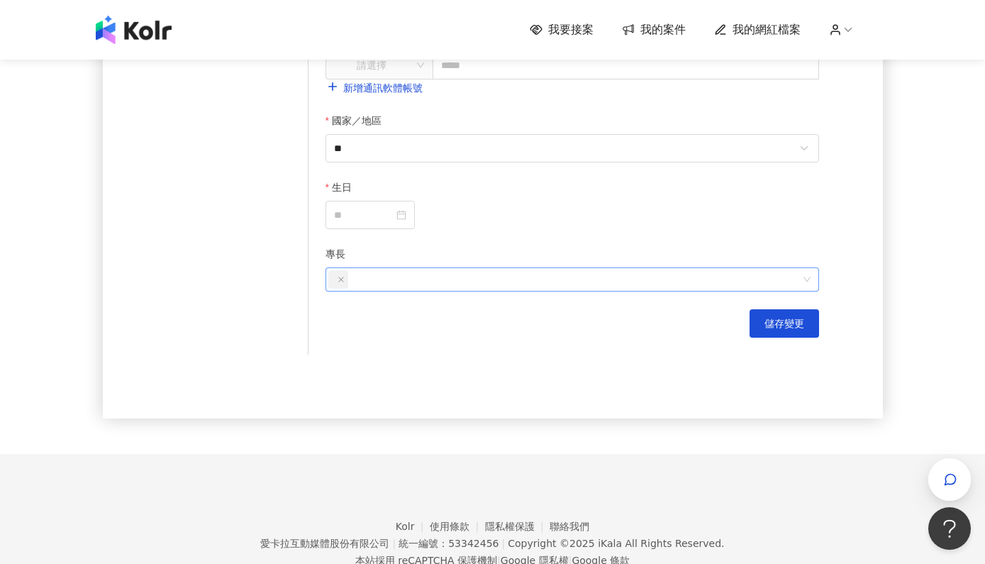
scroll to position [585, 0]
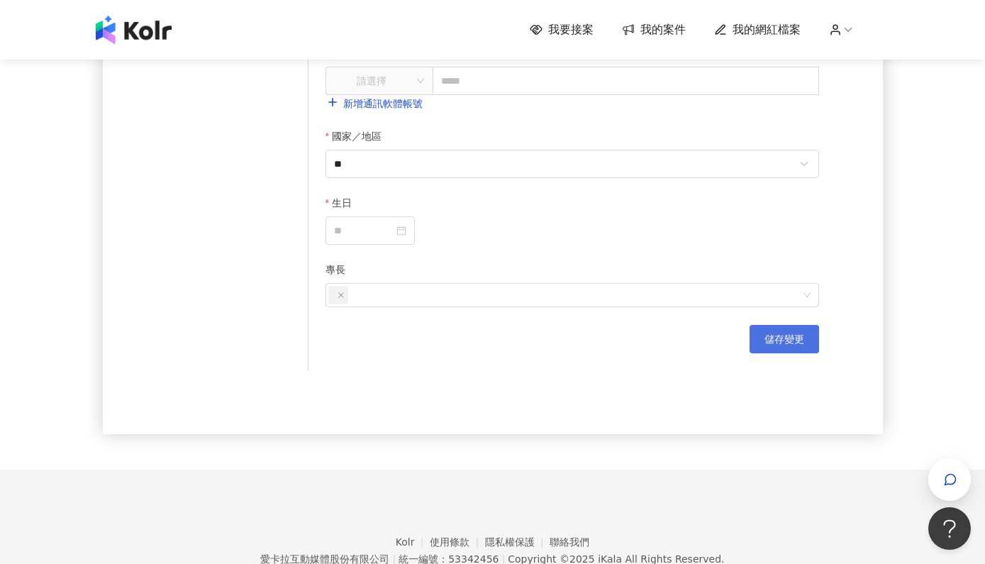
click at [786, 341] on span "儲存變更" at bounding box center [784, 338] width 40 height 11
click at [406, 230] on div at bounding box center [370, 231] width 72 height 16
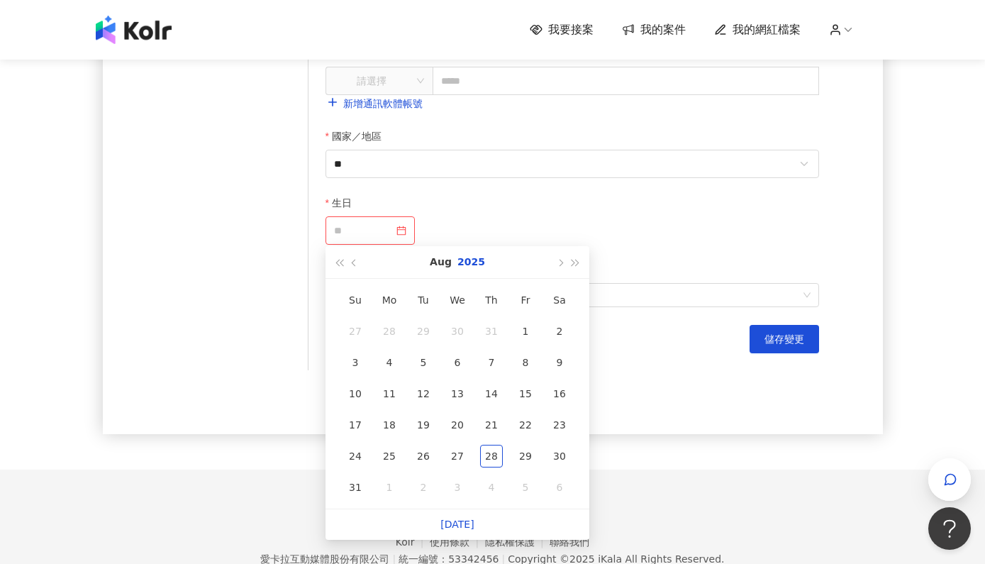
click at [465, 262] on button "2025" at bounding box center [471, 262] width 28 height 32
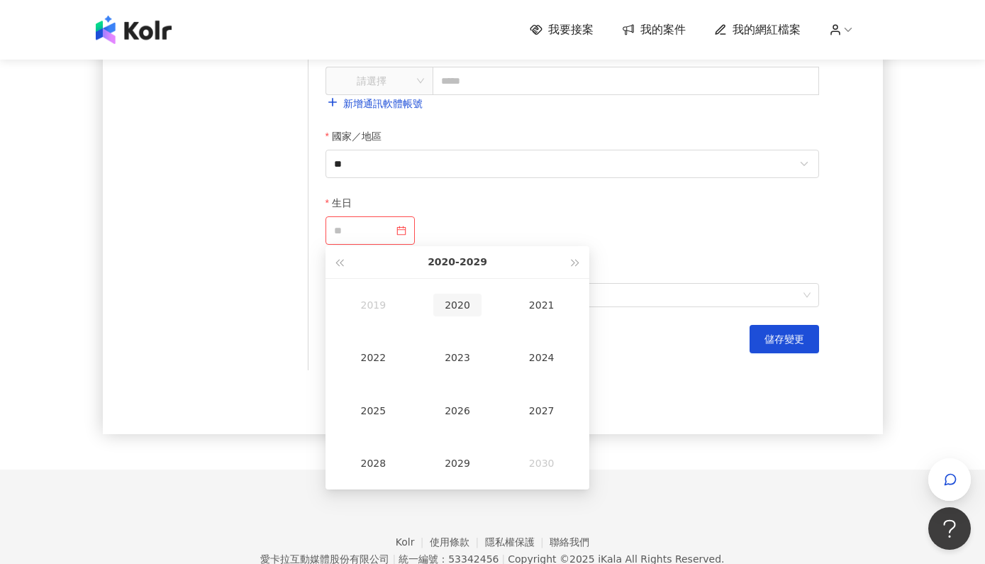
type input "**********"
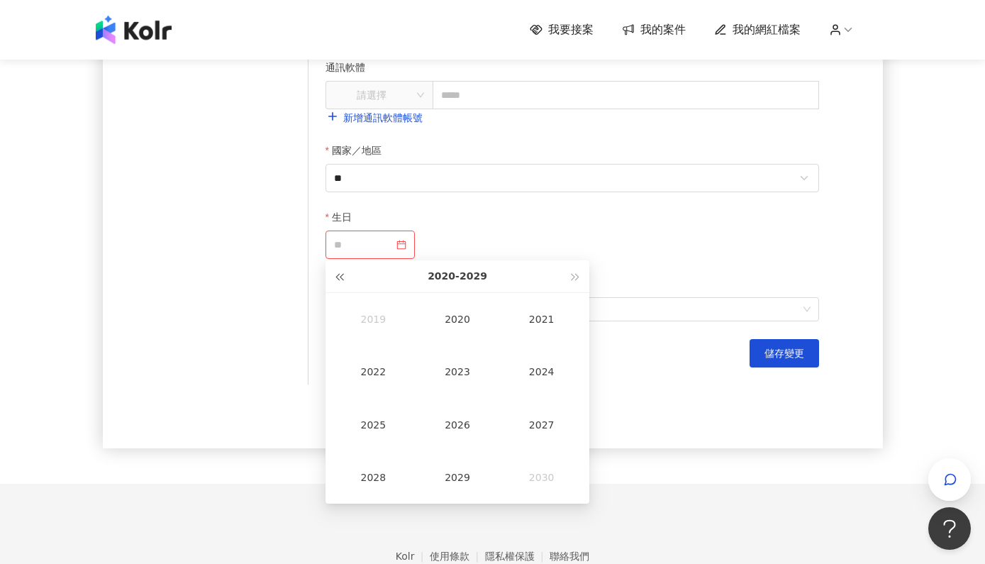
click at [336, 274] on button "button" at bounding box center [339, 276] width 16 height 32
click at [371, 374] on div "1992" at bounding box center [373, 371] width 48 height 23
click at [359, 374] on div "Apr" at bounding box center [373, 371] width 48 height 23
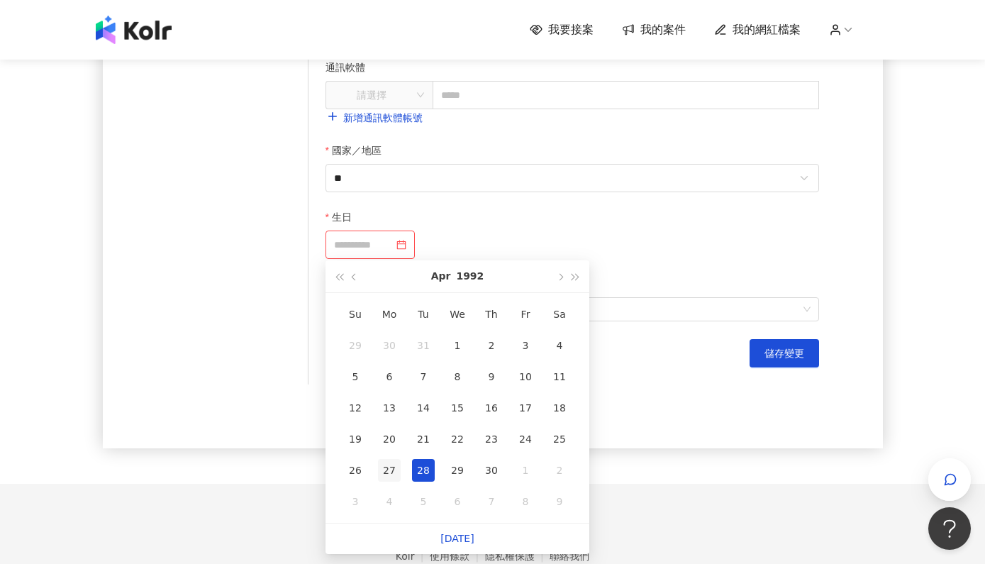
type input "**********"
click at [394, 469] on div "27" at bounding box center [389, 470] width 23 height 23
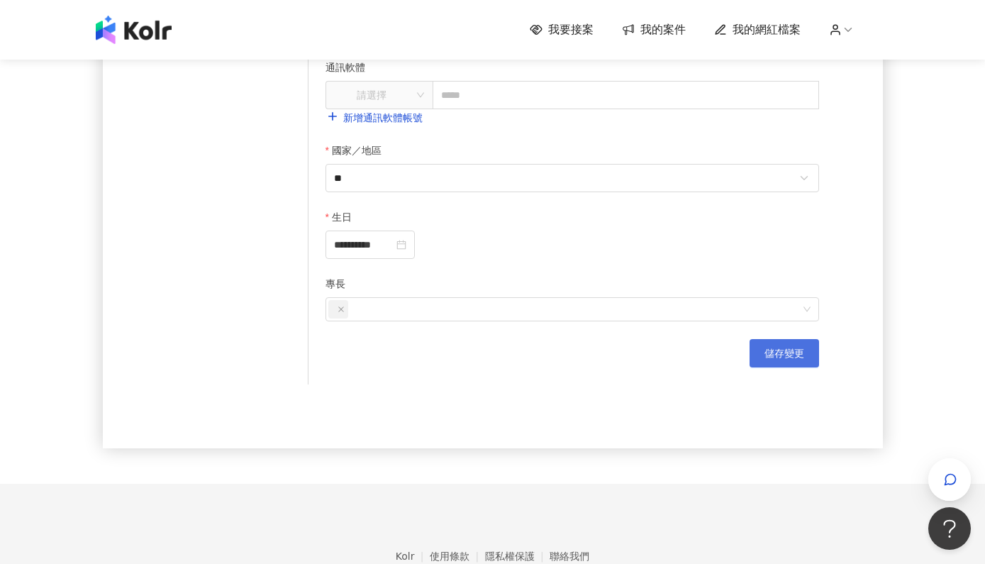
click at [774, 347] on span "儲存變更" at bounding box center [784, 352] width 40 height 11
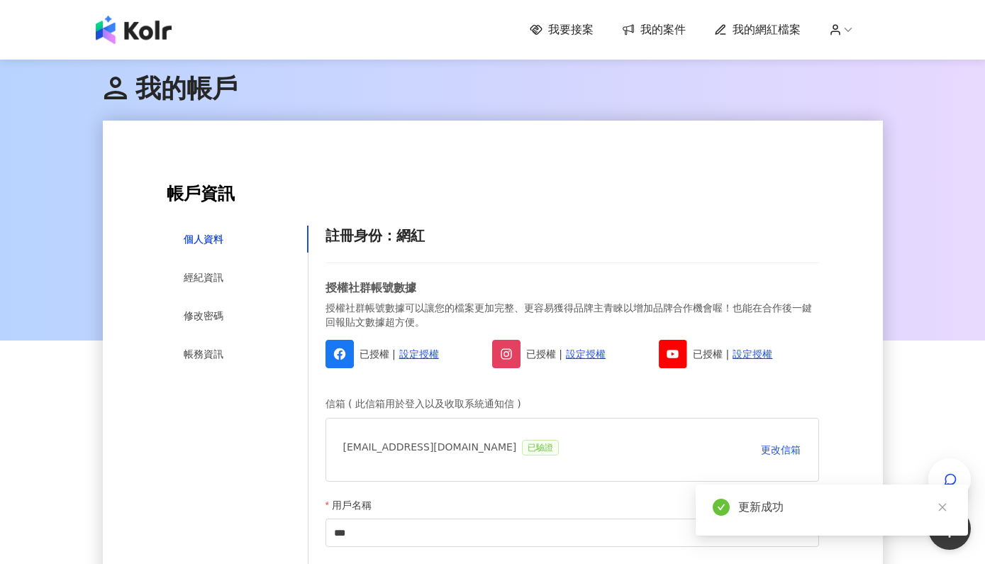
scroll to position [0, 0]
click at [218, 277] on div "經紀資訊" at bounding box center [204, 277] width 40 height 16
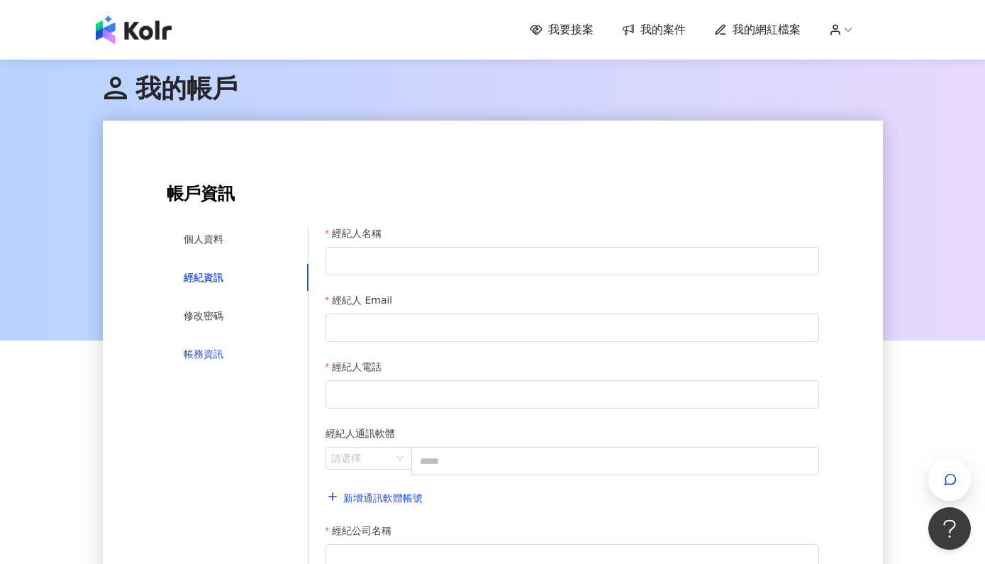
click at [198, 350] on div "帳務資訊" at bounding box center [204, 354] width 40 height 16
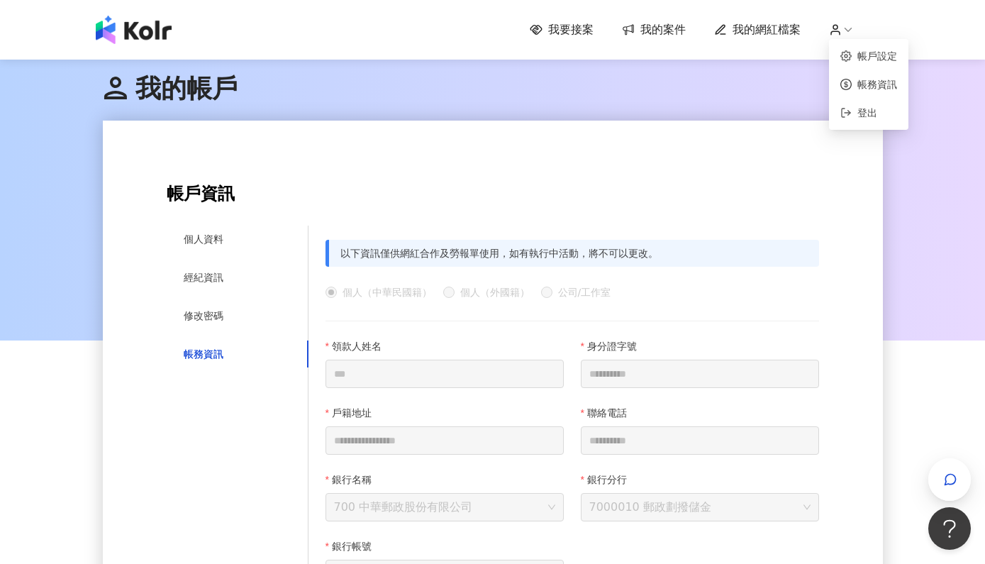
click at [841, 30] on icon at bounding box center [847, 29] width 13 height 13
click at [866, 89] on link "帳務資訊" at bounding box center [877, 84] width 40 height 11
click at [784, 35] on span "我的網紅檔案" at bounding box center [766, 30] width 68 height 16
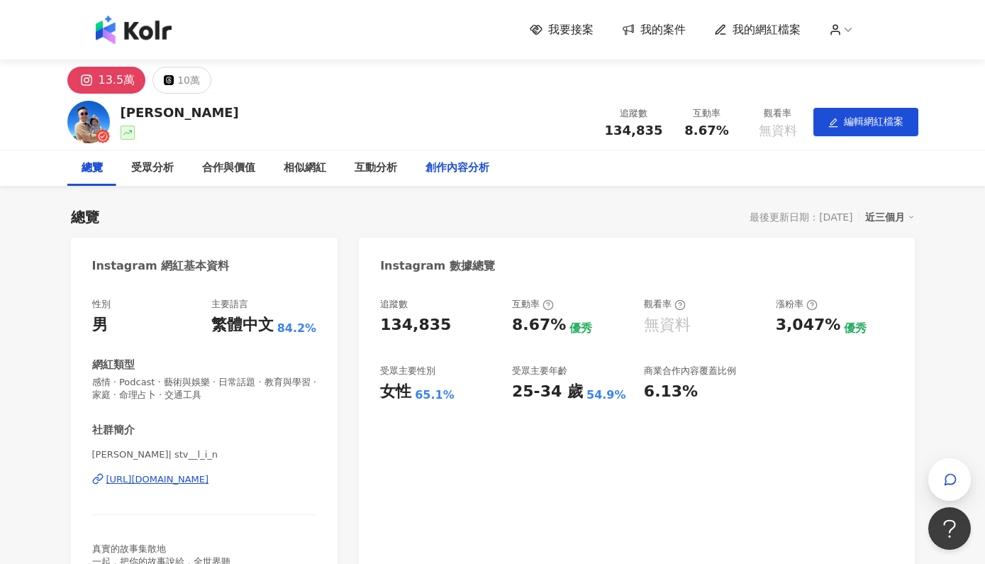
click at [447, 167] on div "創作內容分析" at bounding box center [457, 167] width 64 height 17
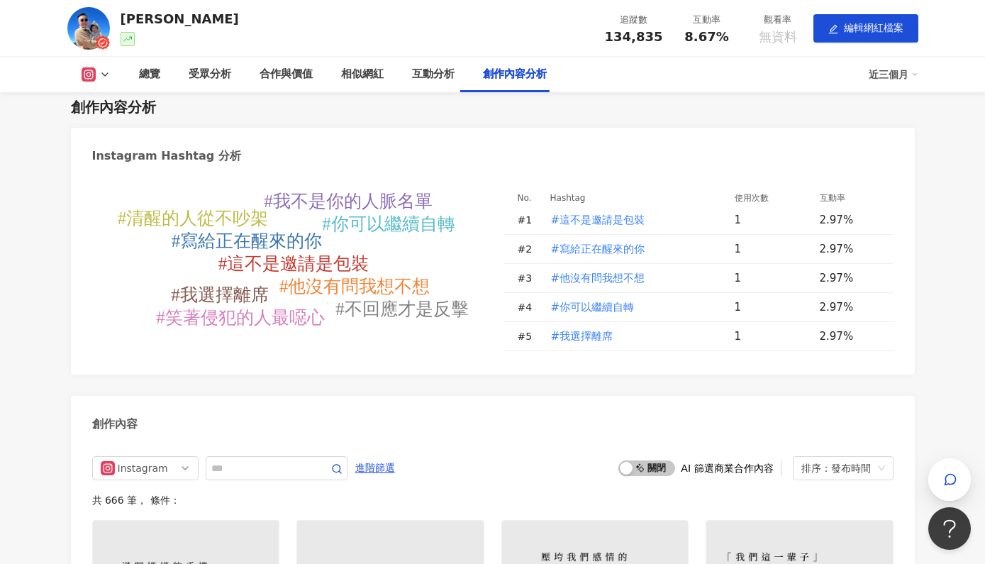
scroll to position [3458, 0]
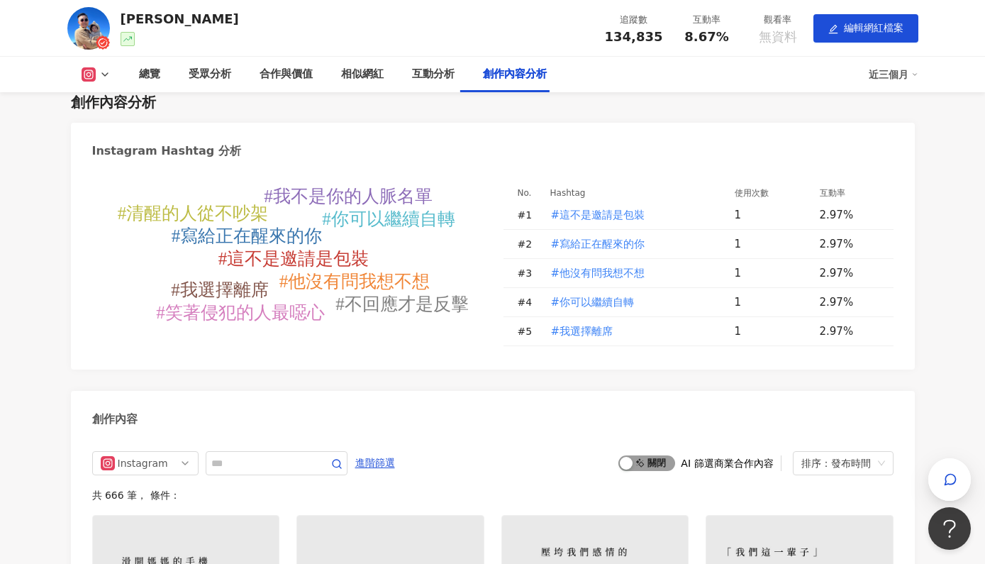
click at [650, 455] on span "啟動 關閉" at bounding box center [646, 463] width 57 height 16
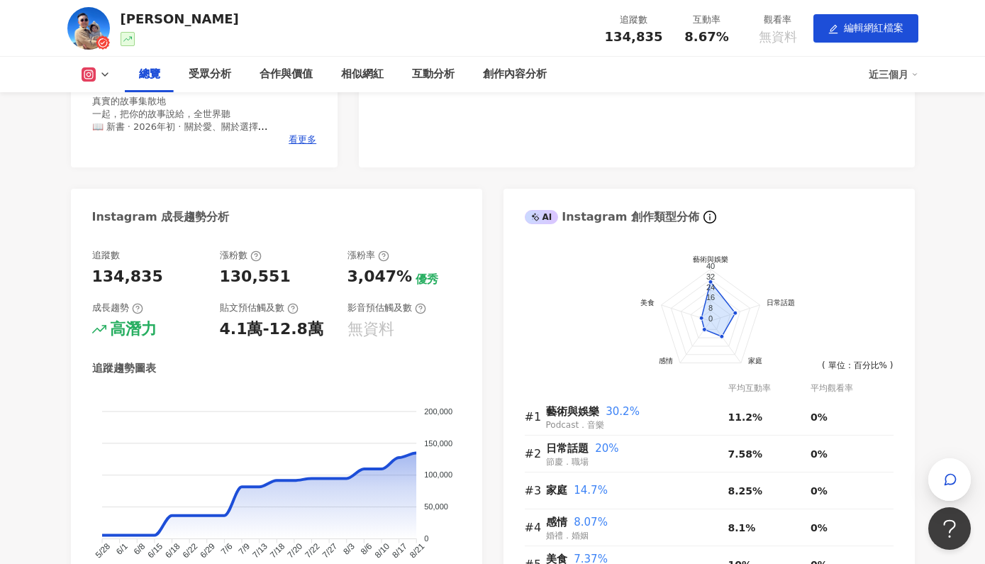
scroll to position [444, 0]
